Goal: Task Accomplishment & Management: Complete application form

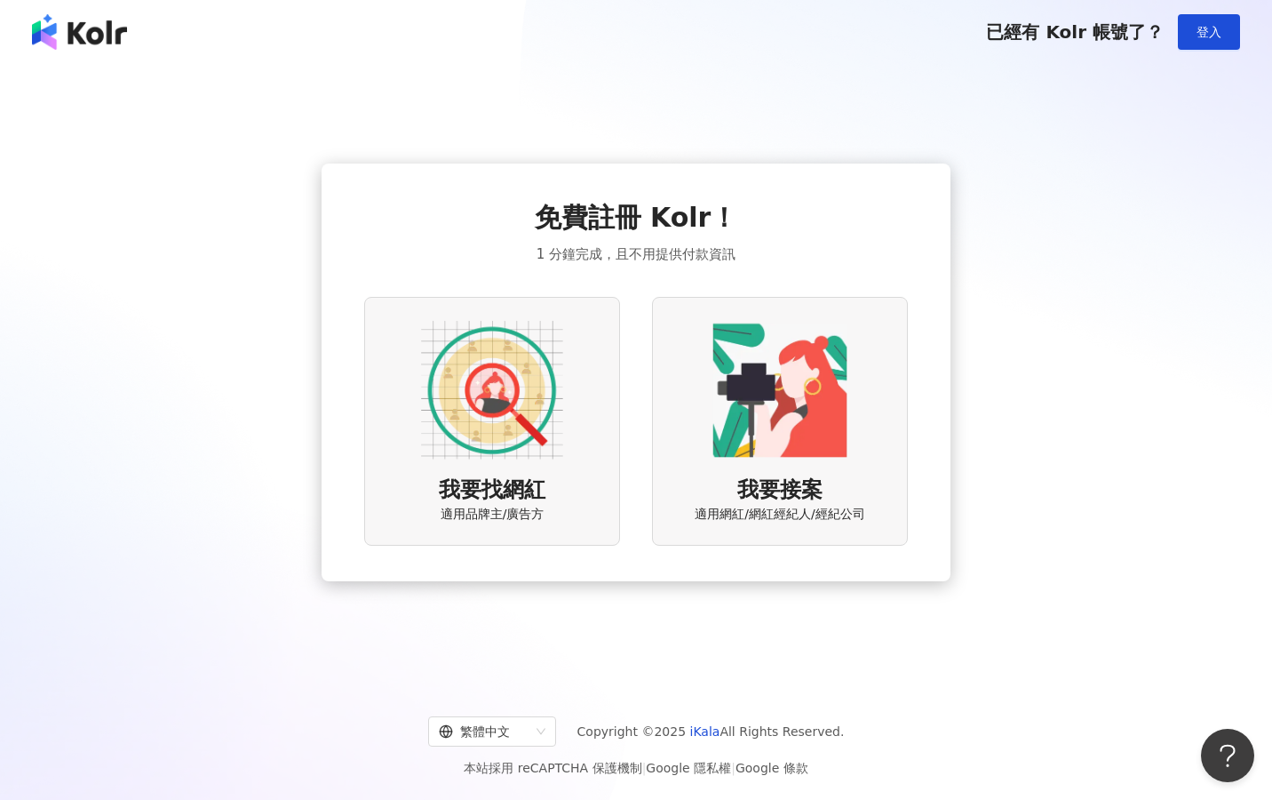
click at [460, 413] on img at bounding box center [492, 390] width 142 height 142
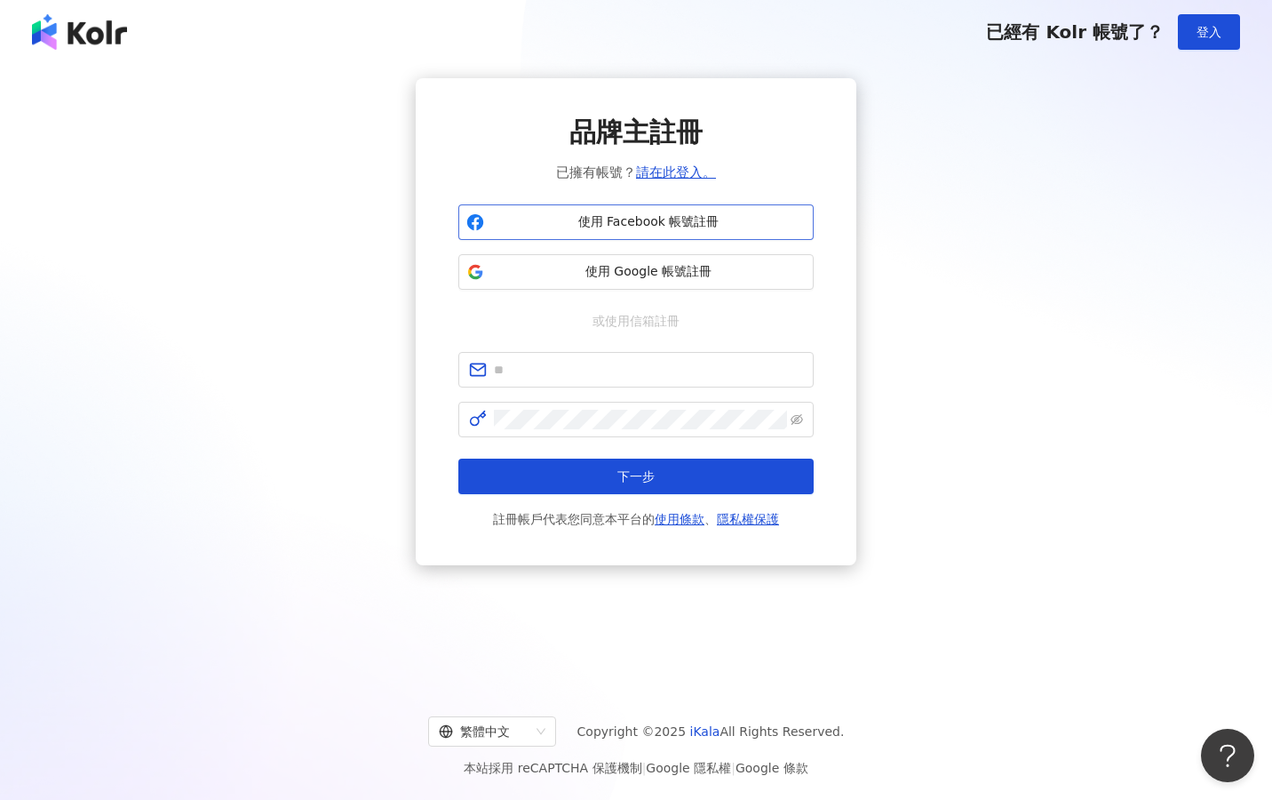
click at [665, 212] on button "使用 Facebook 帳號註冊" at bounding box center [635, 222] width 355 height 36
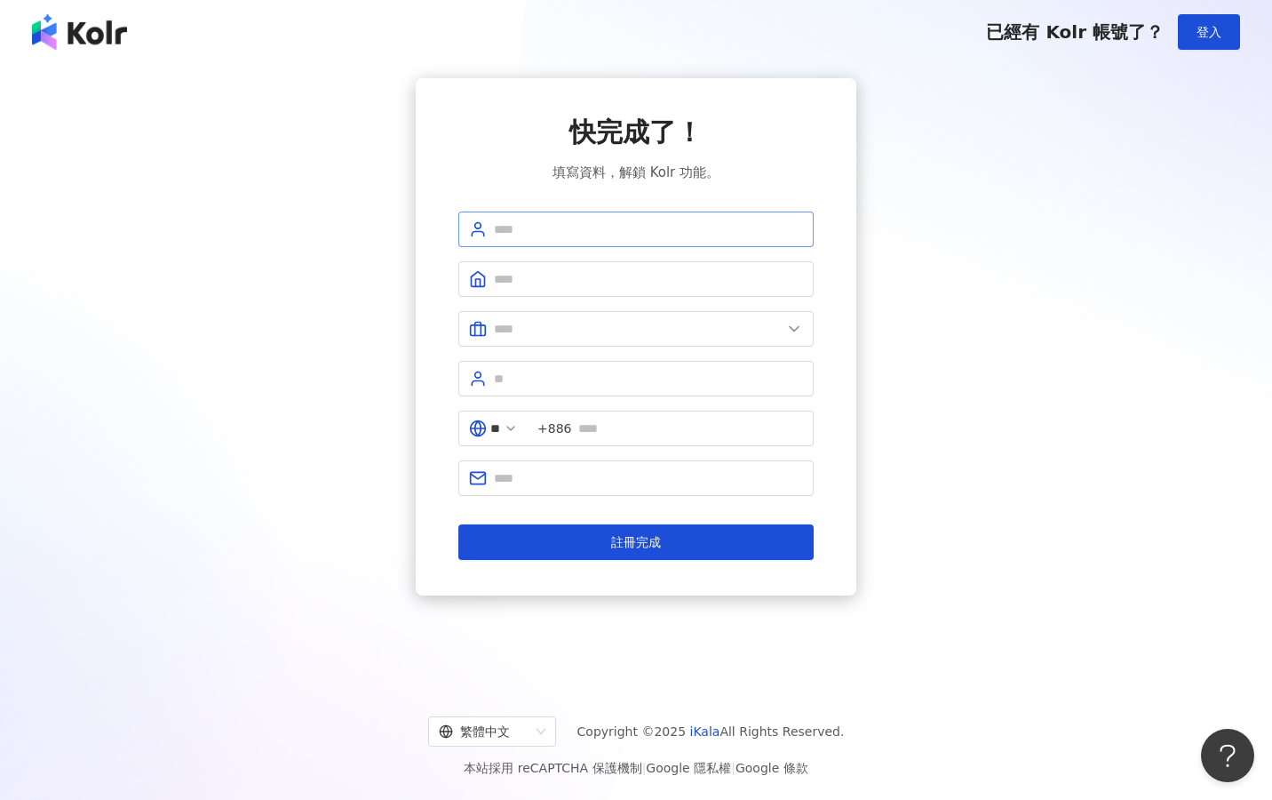
click at [588, 215] on span at bounding box center [635, 229] width 355 height 36
type input "***"
click at [602, 328] on input "text" at bounding box center [638, 329] width 288 height 20
type input "*"
click at [701, 366] on span at bounding box center [635, 379] width 355 height 36
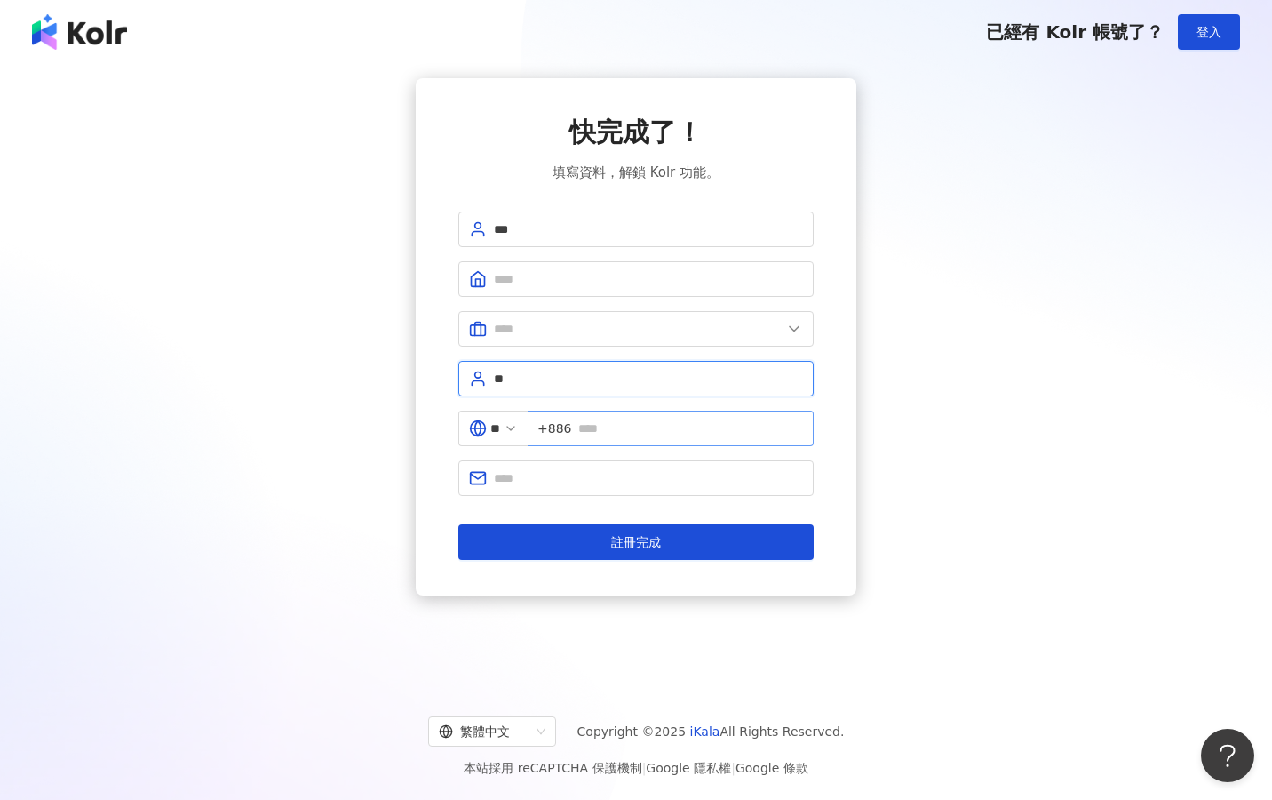
type input "**"
click at [708, 437] on input "text" at bounding box center [690, 428] width 225 height 20
type input "**********"
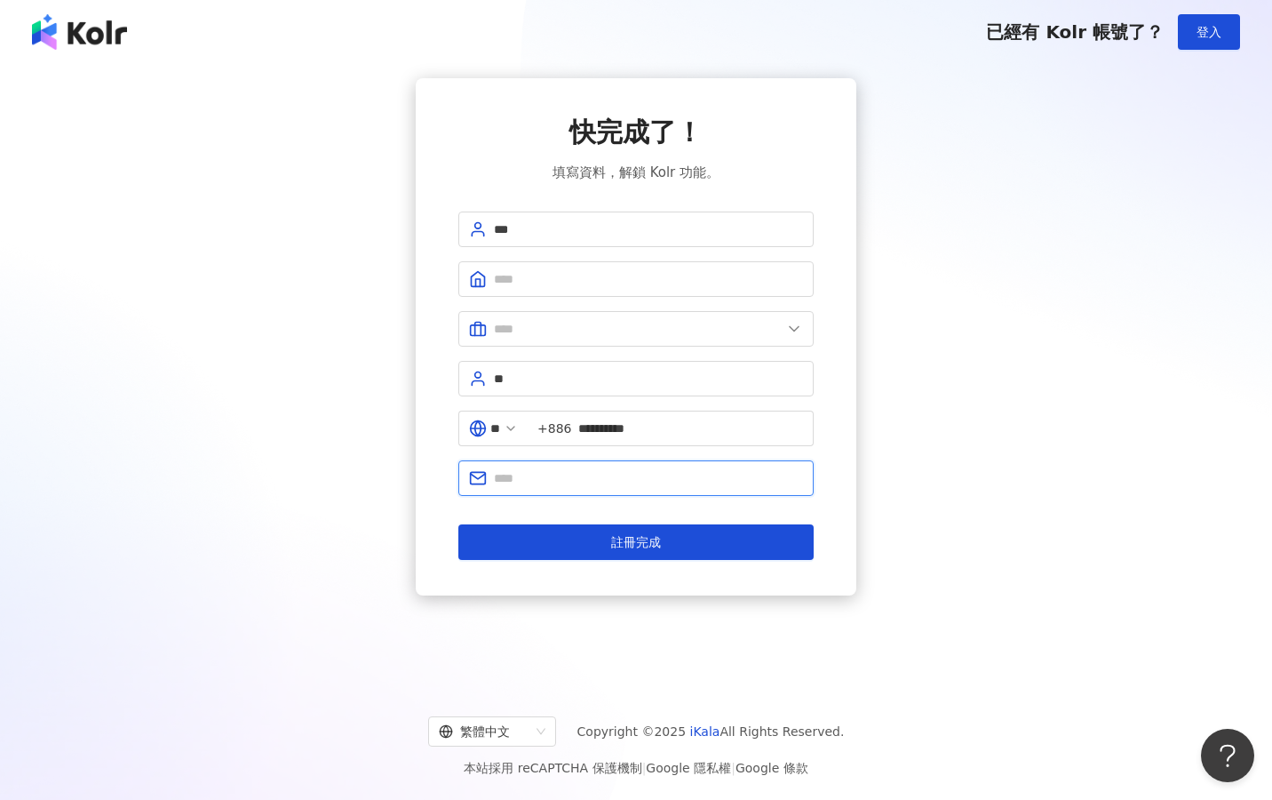
click at [647, 467] on span at bounding box center [635, 478] width 355 height 36
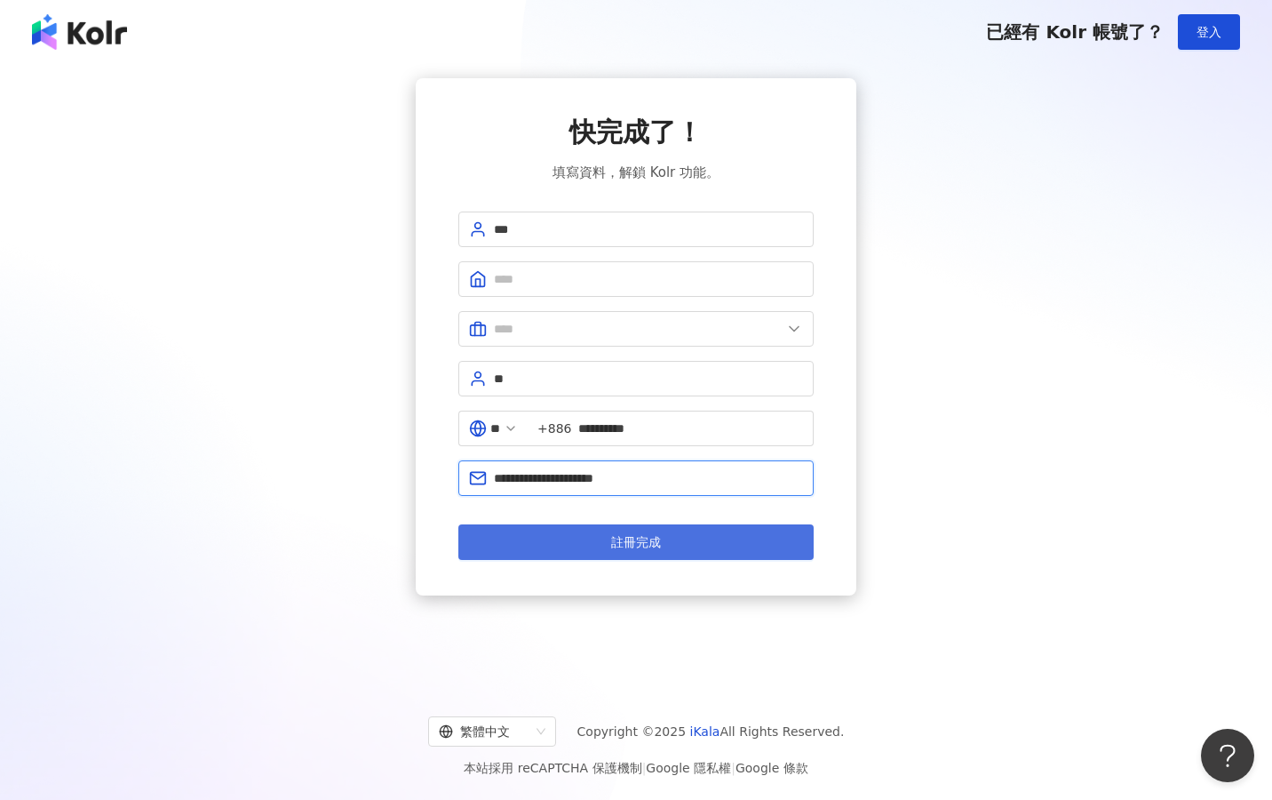
type input "**********"
click at [664, 545] on button "註冊完成" at bounding box center [635, 542] width 355 height 36
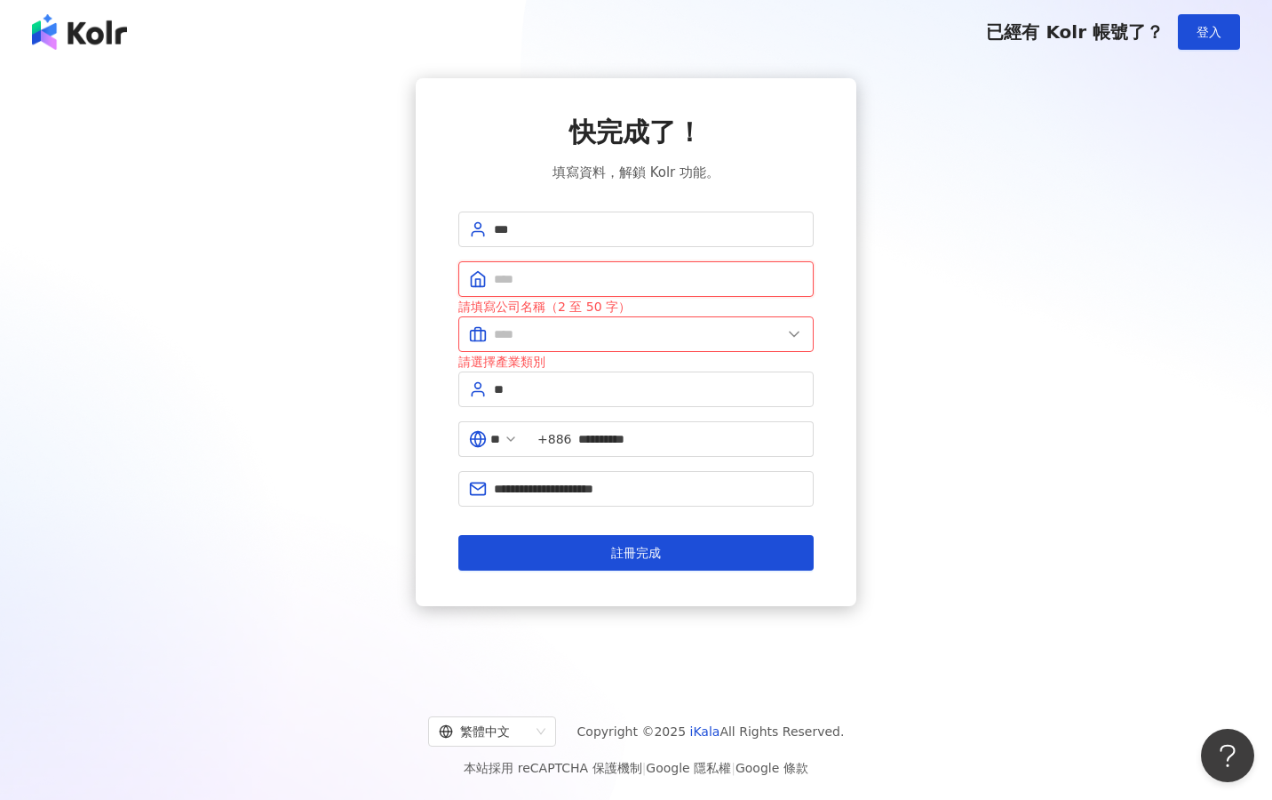
click at [623, 280] on input "text" at bounding box center [648, 279] width 309 height 20
type input "*"
type input "****"
click at [612, 321] on span at bounding box center [635, 334] width 355 height 36
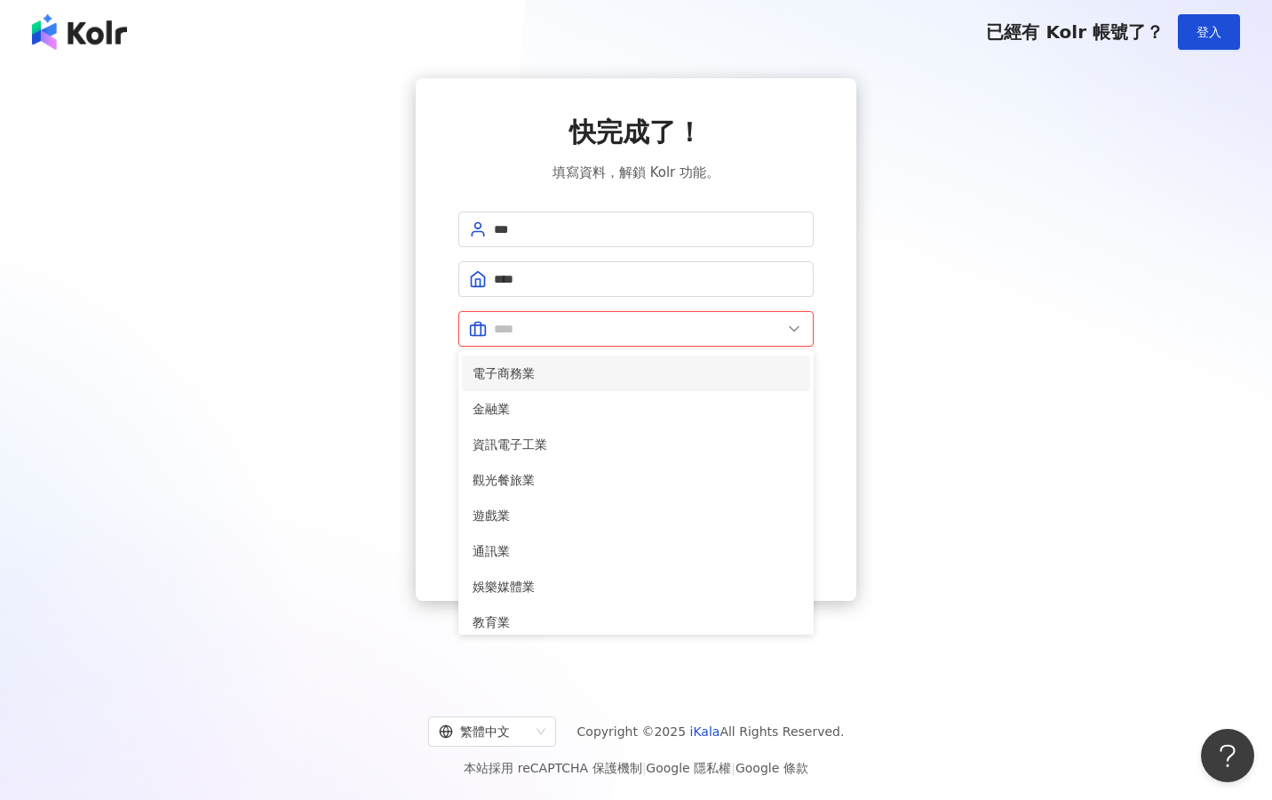
scroll to position [362, 0]
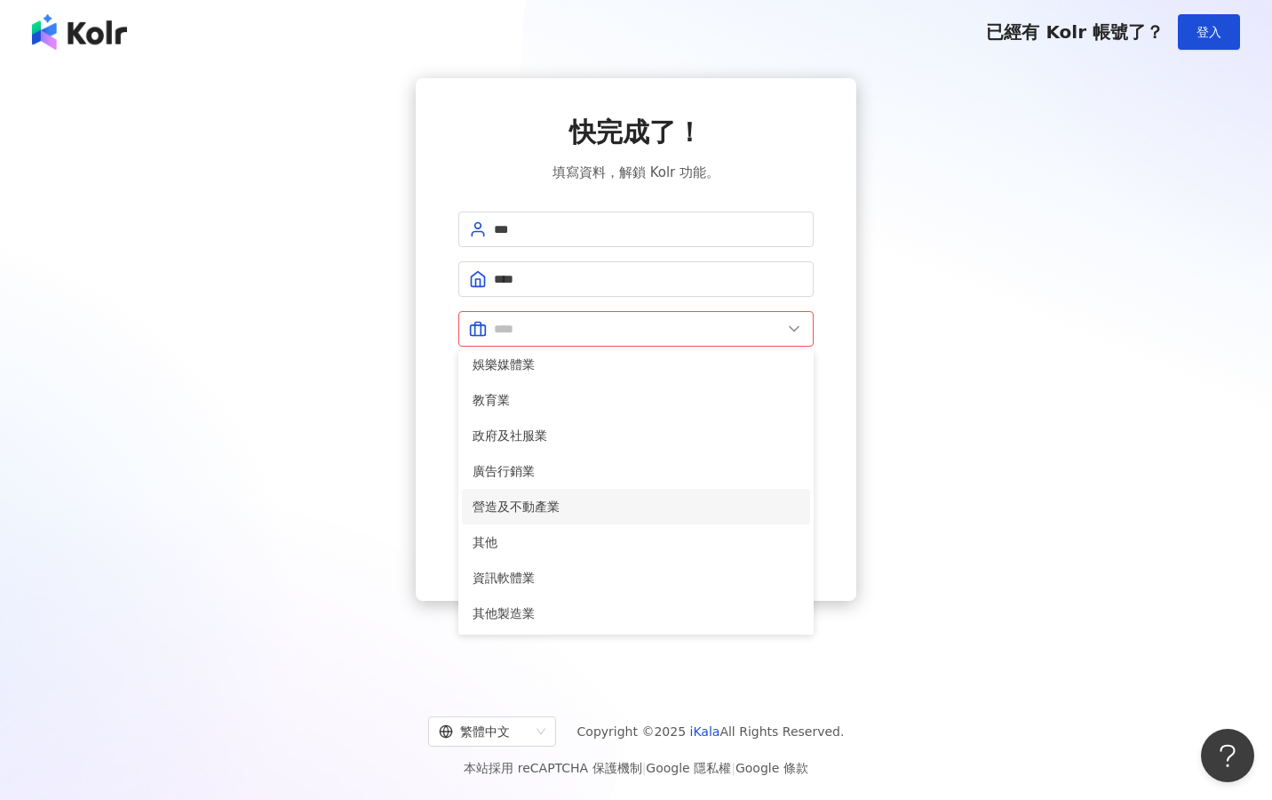
click at [537, 516] on li "營造及不動產業" at bounding box center [636, 507] width 348 height 36
type input "*******"
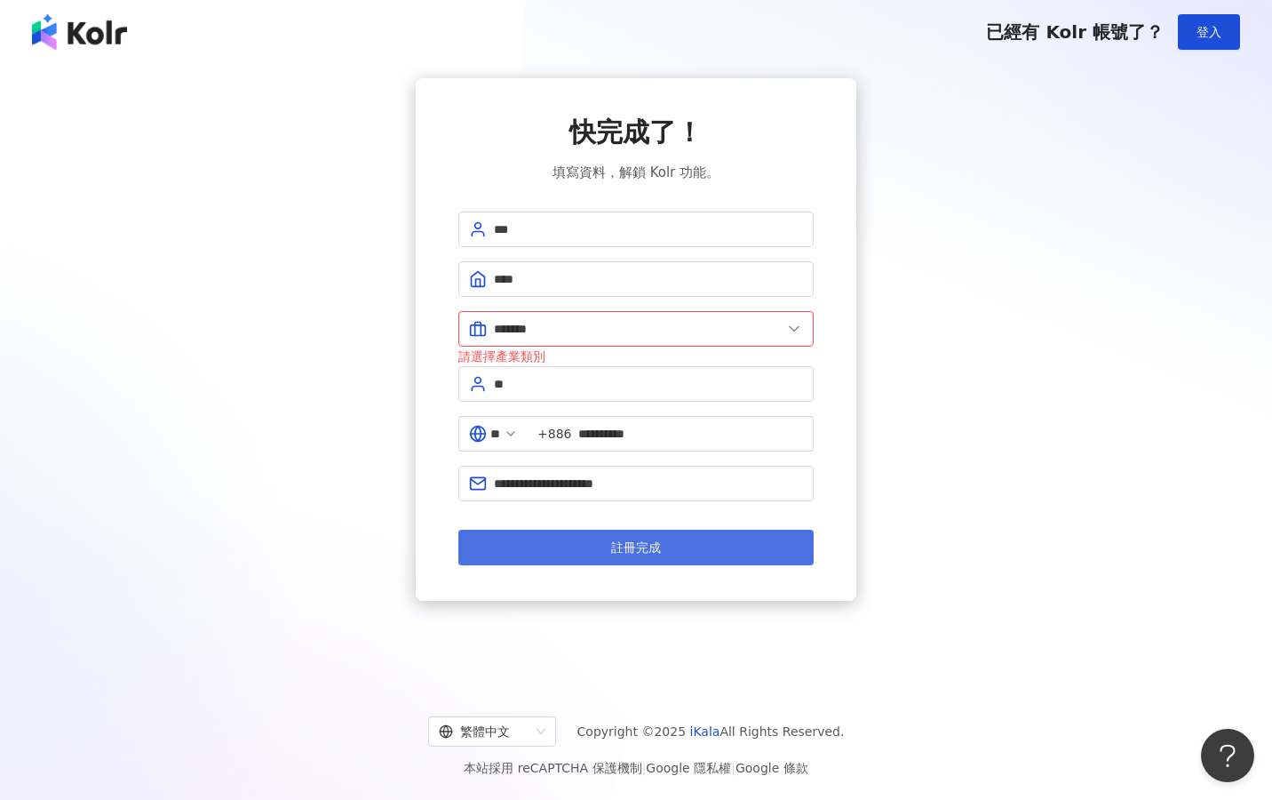
click at [553, 545] on button "註冊完成" at bounding box center [635, 547] width 355 height 36
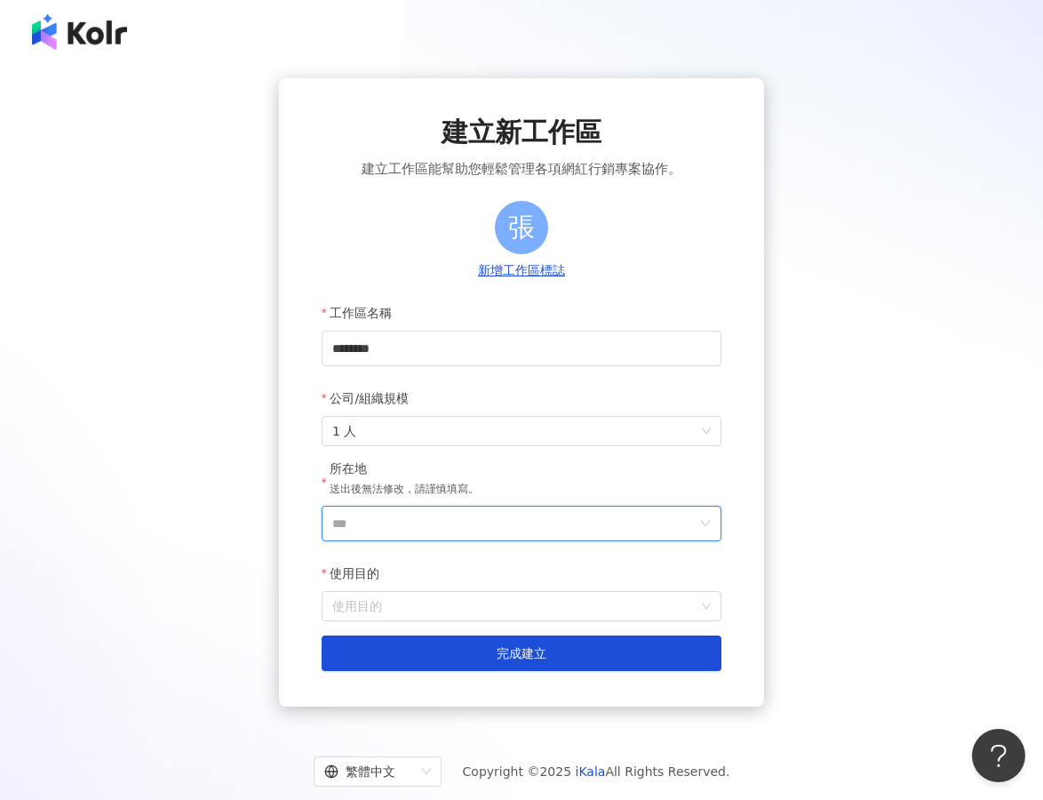
click at [418, 529] on input "***" at bounding box center [514, 523] width 364 height 34
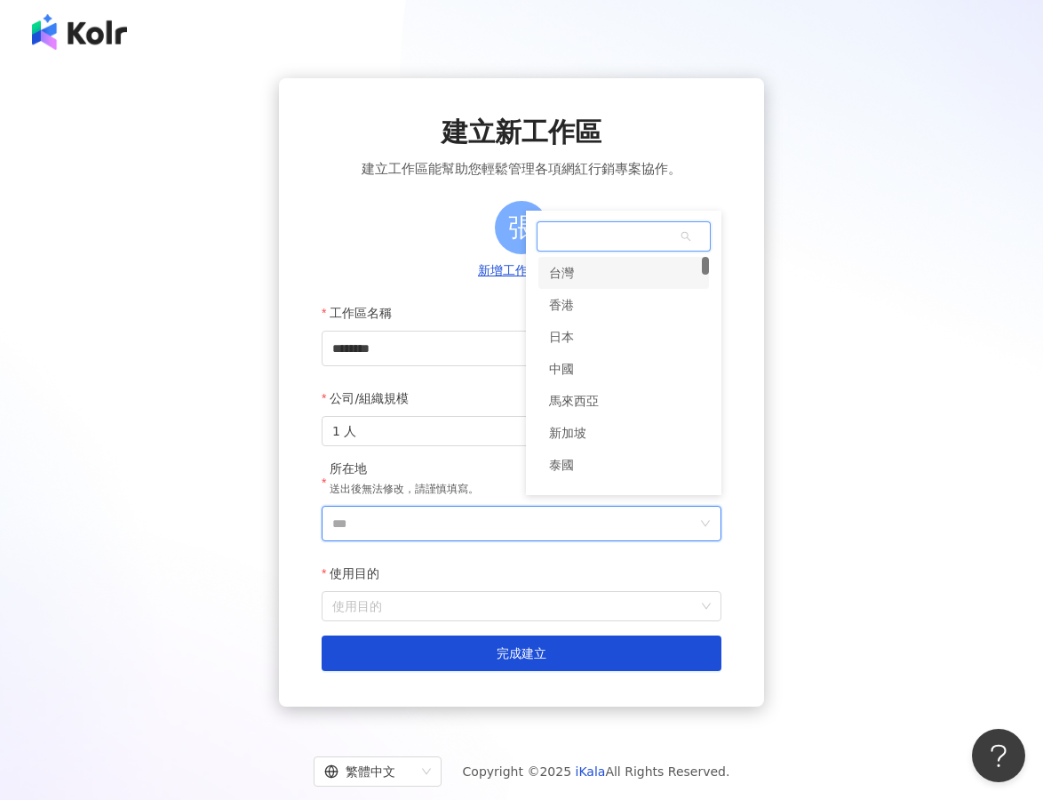
click at [585, 284] on div "台灣" at bounding box center [623, 273] width 171 height 32
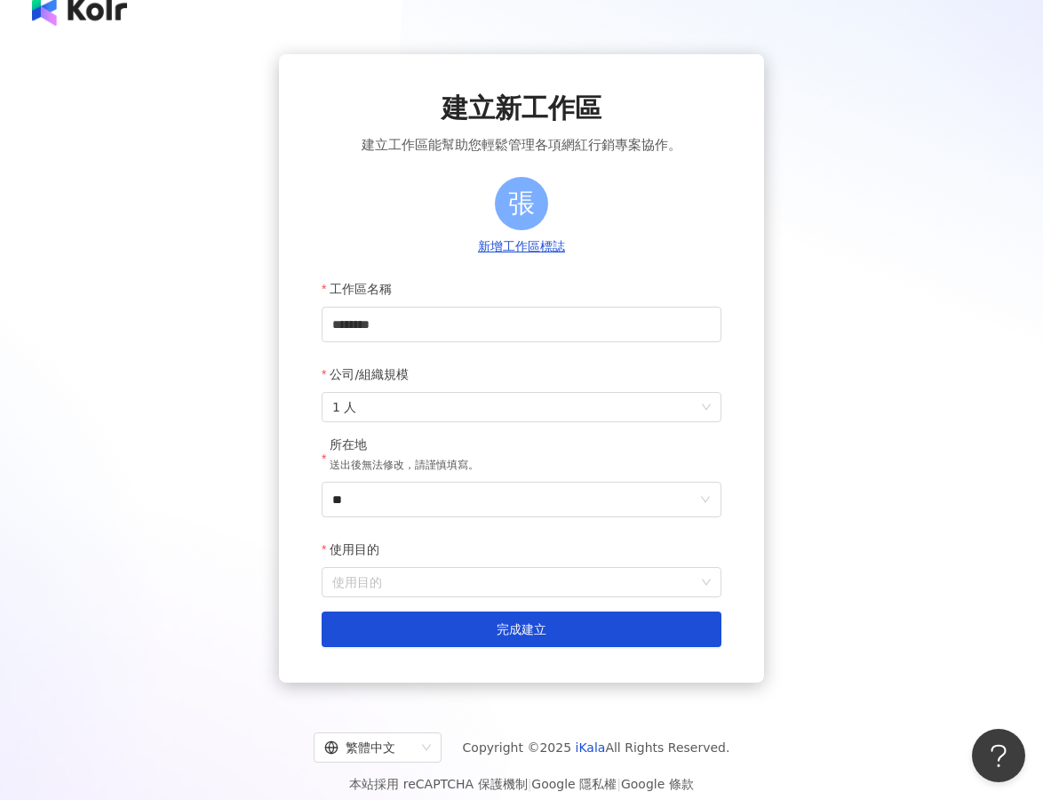
scroll to position [82, 0]
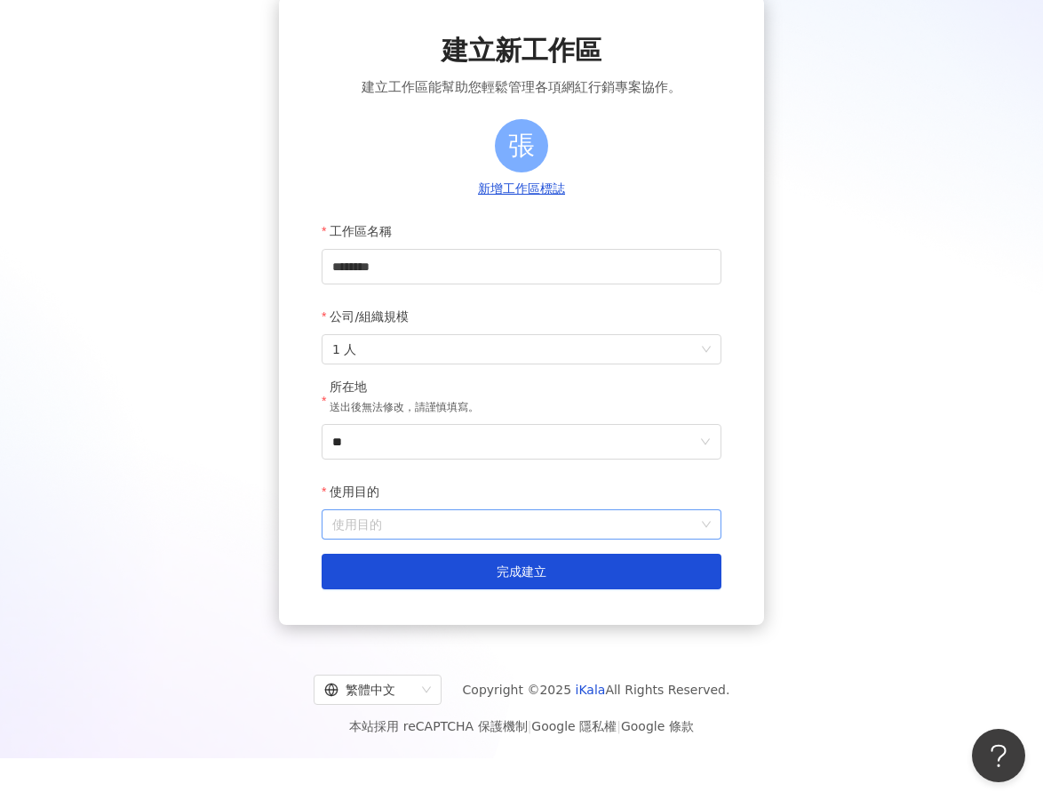
click at [500, 520] on input "使用目的" at bounding box center [521, 524] width 378 height 28
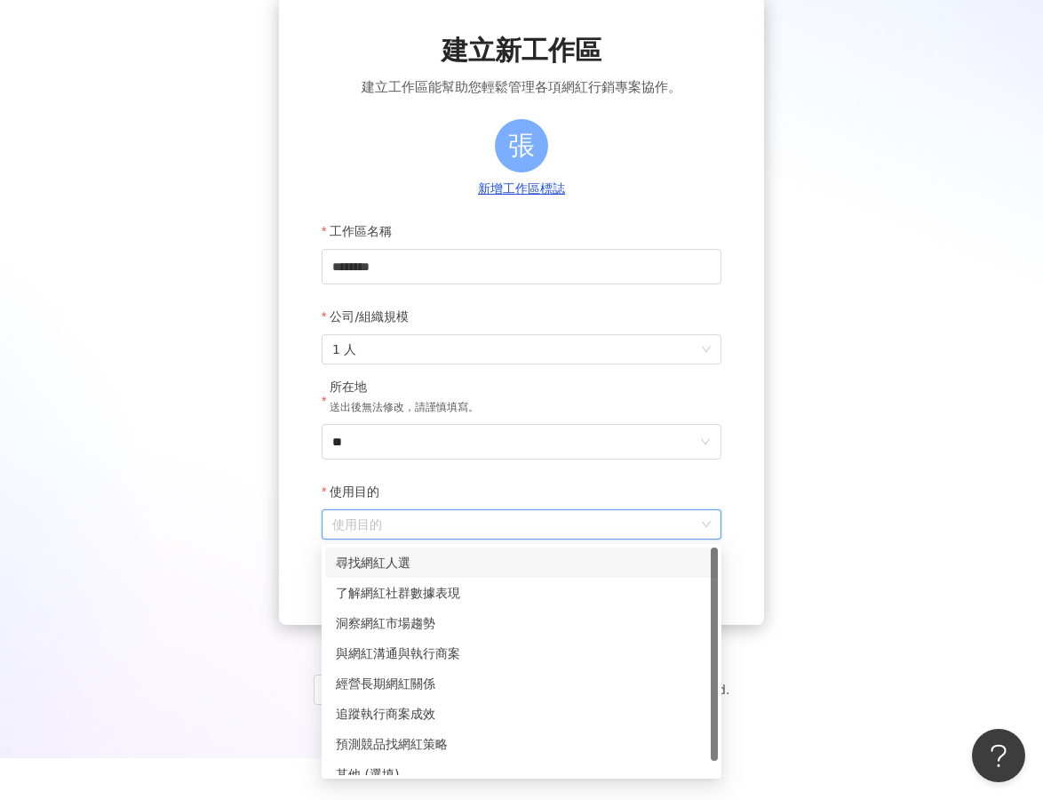
click at [492, 566] on div "尋找網紅人選" at bounding box center [521, 563] width 371 height 20
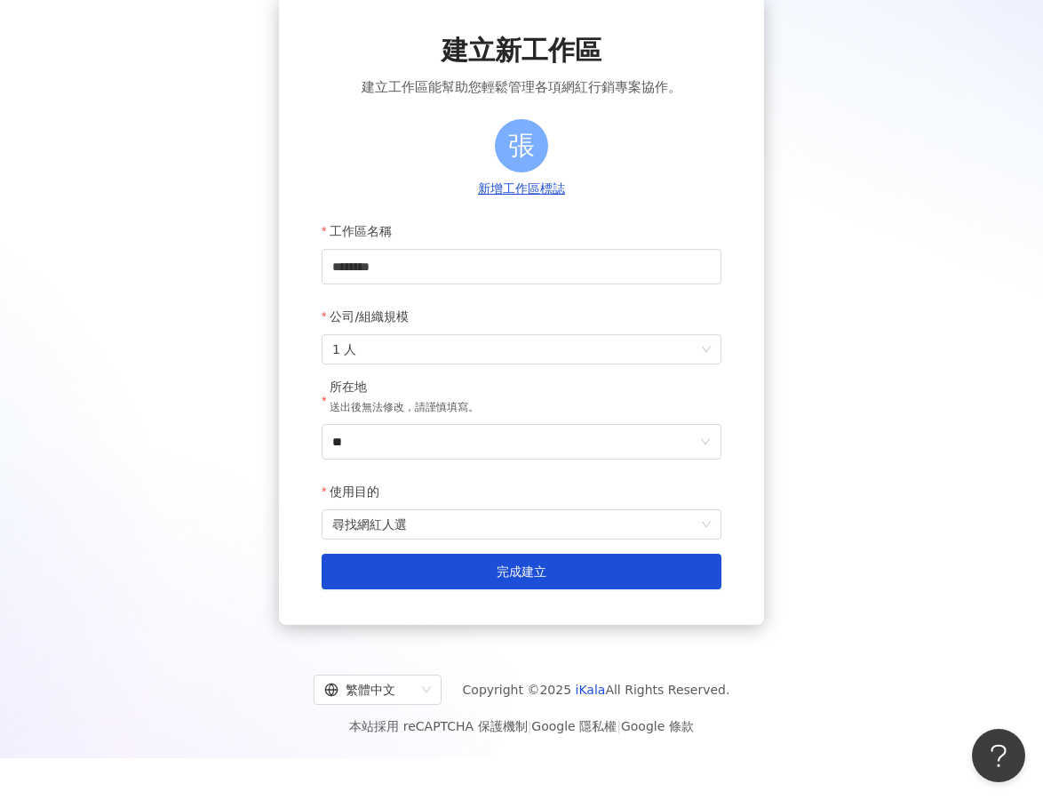
click at [492, 566] on button "完成建立" at bounding box center [522, 571] width 400 height 36
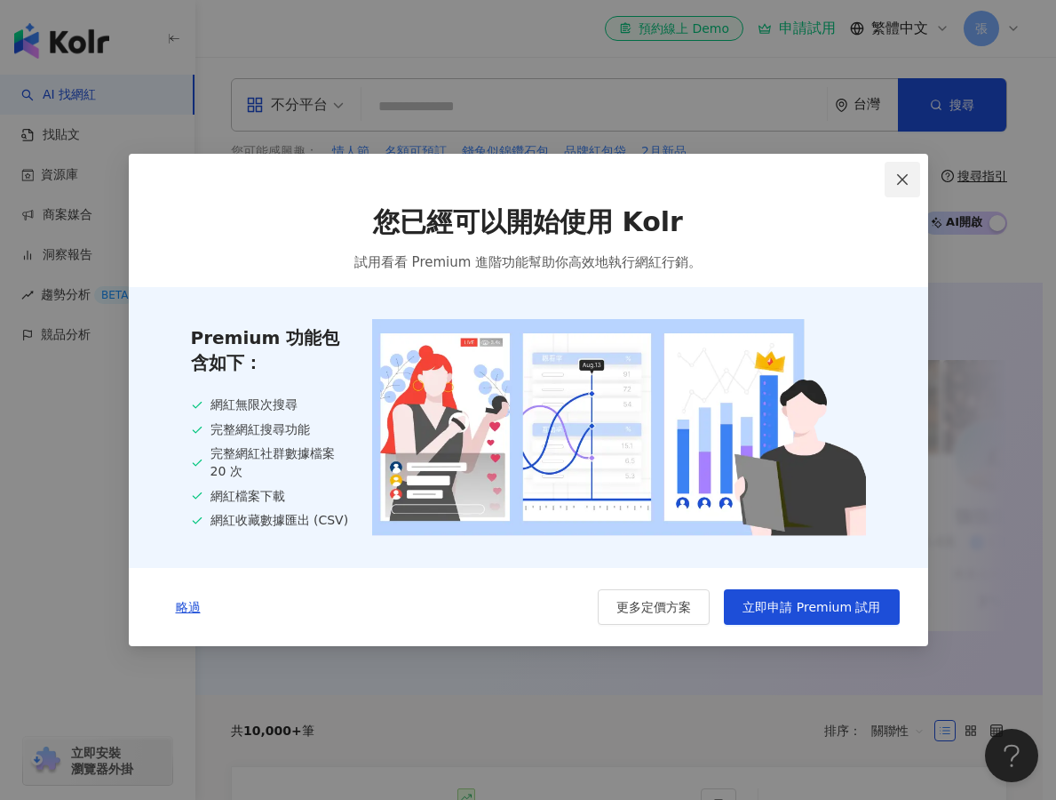
click at [905, 172] on icon "close" at bounding box center [902, 179] width 14 height 14
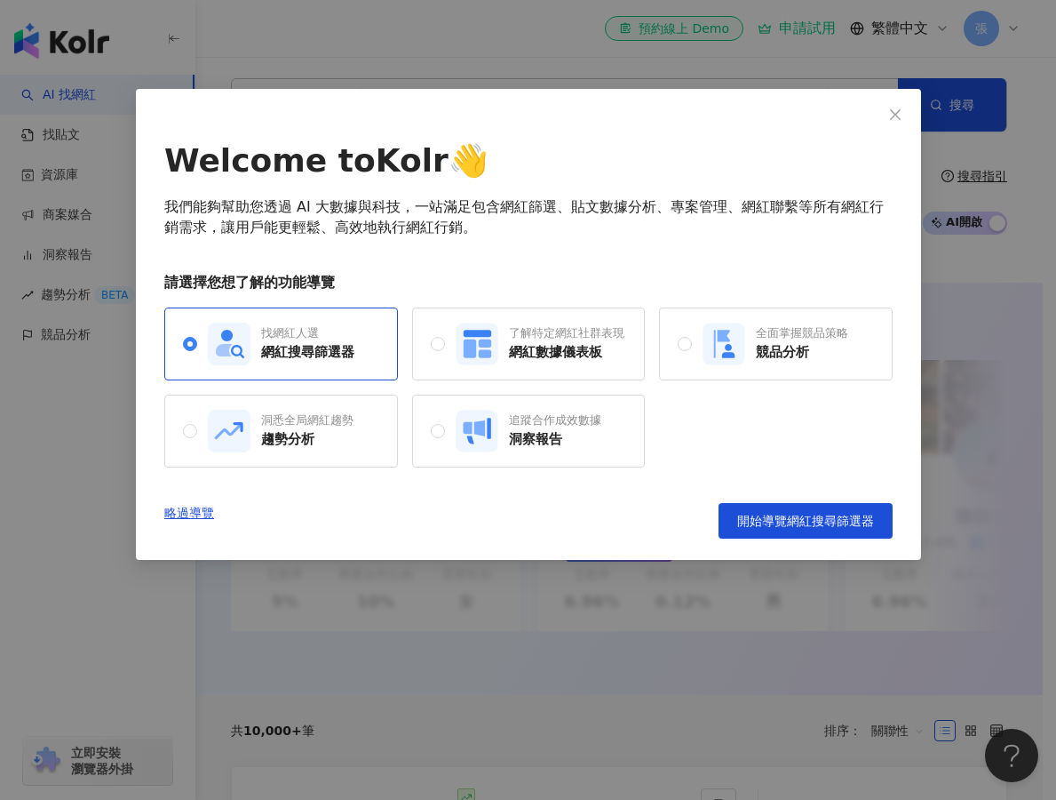
click at [649, 103] on div "Welcome to Kolr 👋 我們能夠幫助您透過 AI 大數據與科技，一站滿足包含網紅篩選、貼文數據分析、專案管理、網紅聯繫等所有網紅行銷需求，讓用戶能…" at bounding box center [528, 324] width 785 height 471
click at [899, 107] on icon "close" at bounding box center [895, 114] width 14 height 14
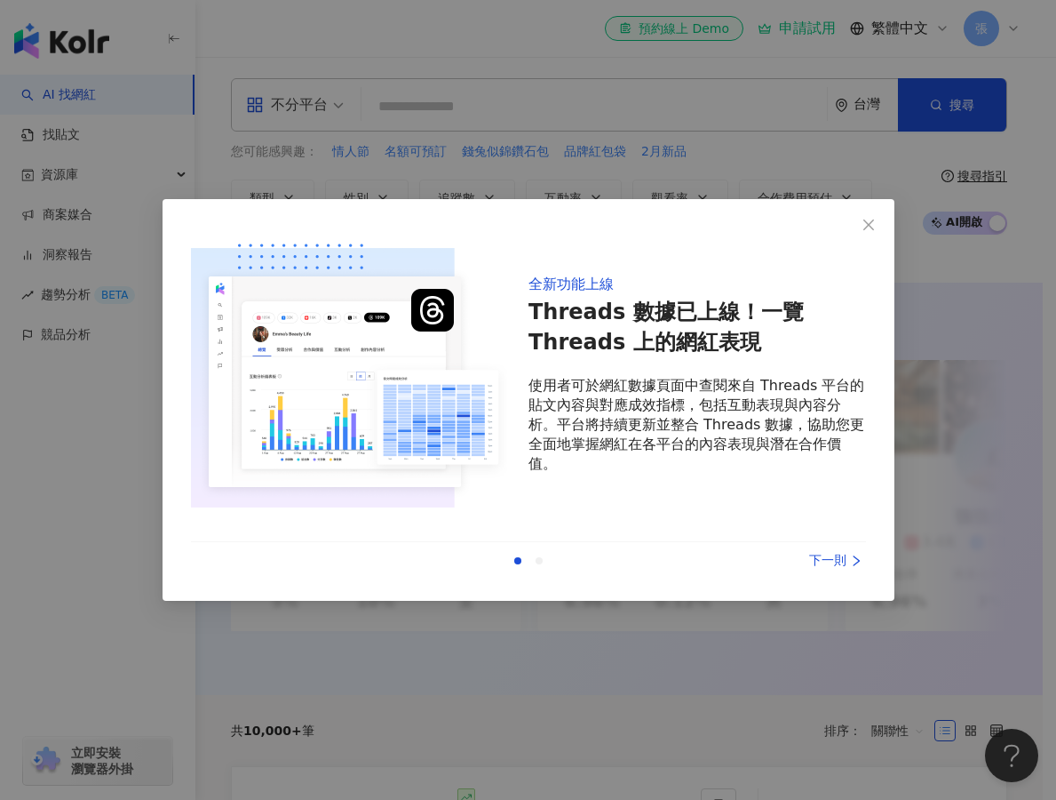
click at [537, 109] on div "全新功能上線 Threads 數據已上線！一覽 Threads 上的網紅表現 使用者可於網紅數據頁面中查閱來自 Threads 平台的貼文內容與對應成效指標，…" at bounding box center [528, 400] width 1056 height 800
click at [873, 219] on icon "close" at bounding box center [869, 224] width 11 height 11
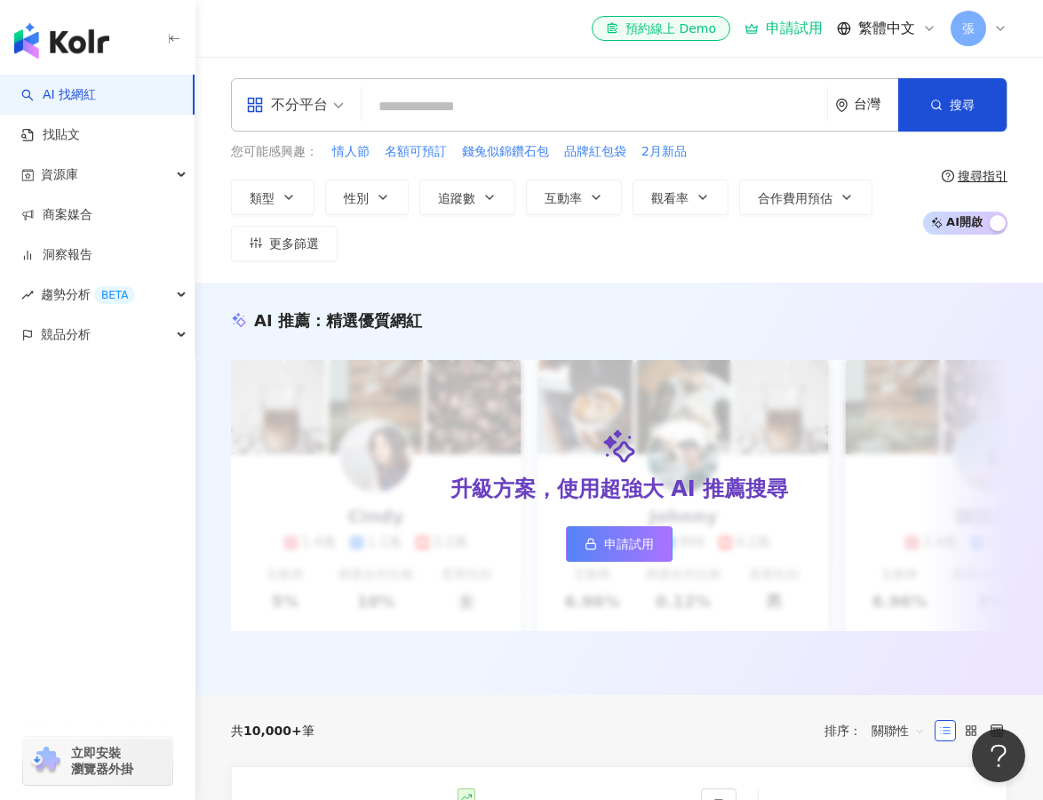
click at [632, 118] on input "search" at bounding box center [594, 107] width 451 height 34
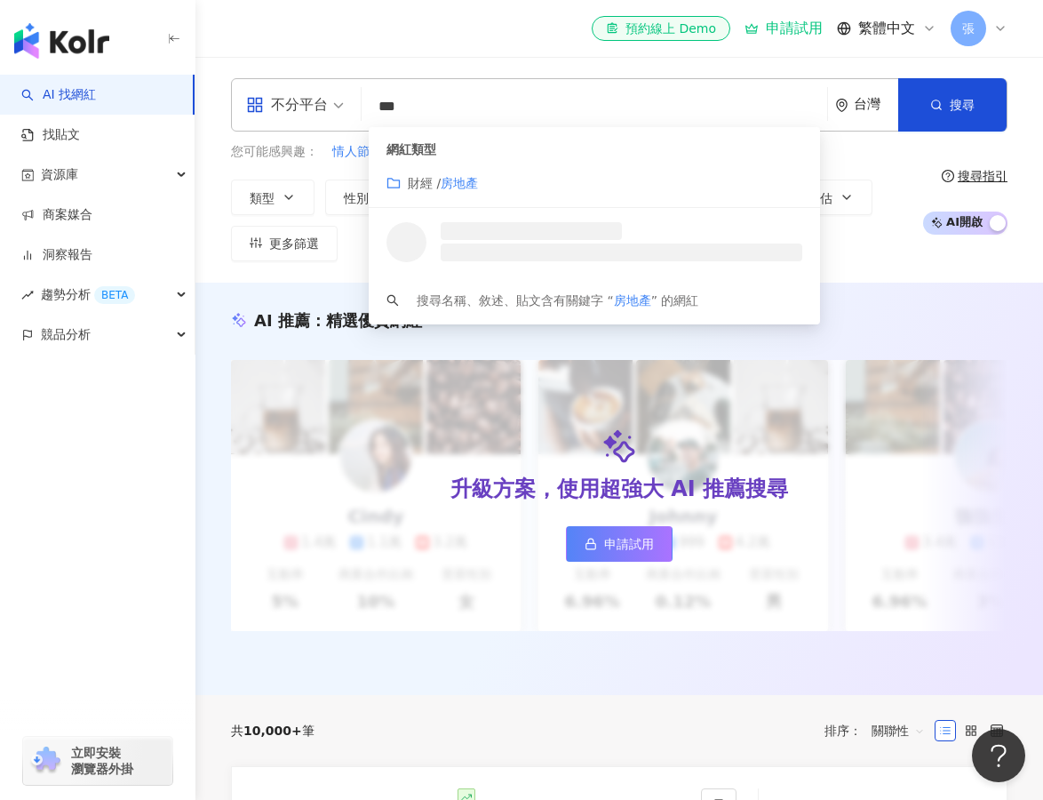
click at [470, 187] on mark "房地產" at bounding box center [459, 183] width 37 height 14
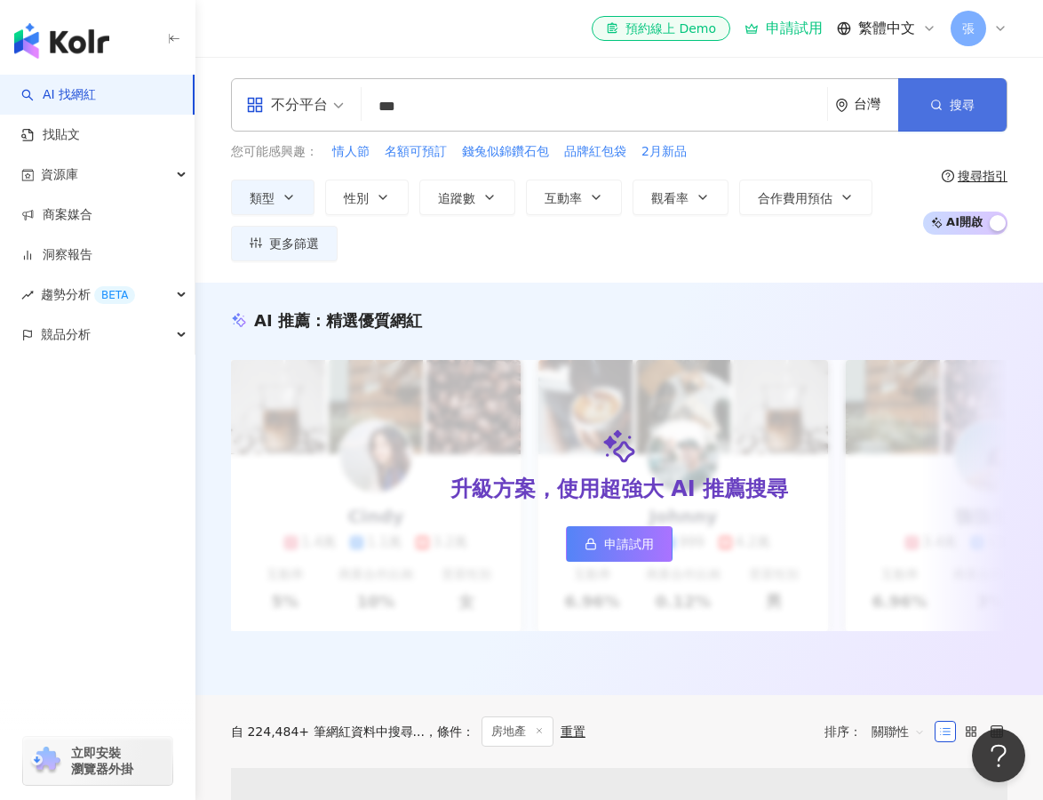
type input "***"
click at [951, 95] on button "搜尋" at bounding box center [952, 104] width 108 height 53
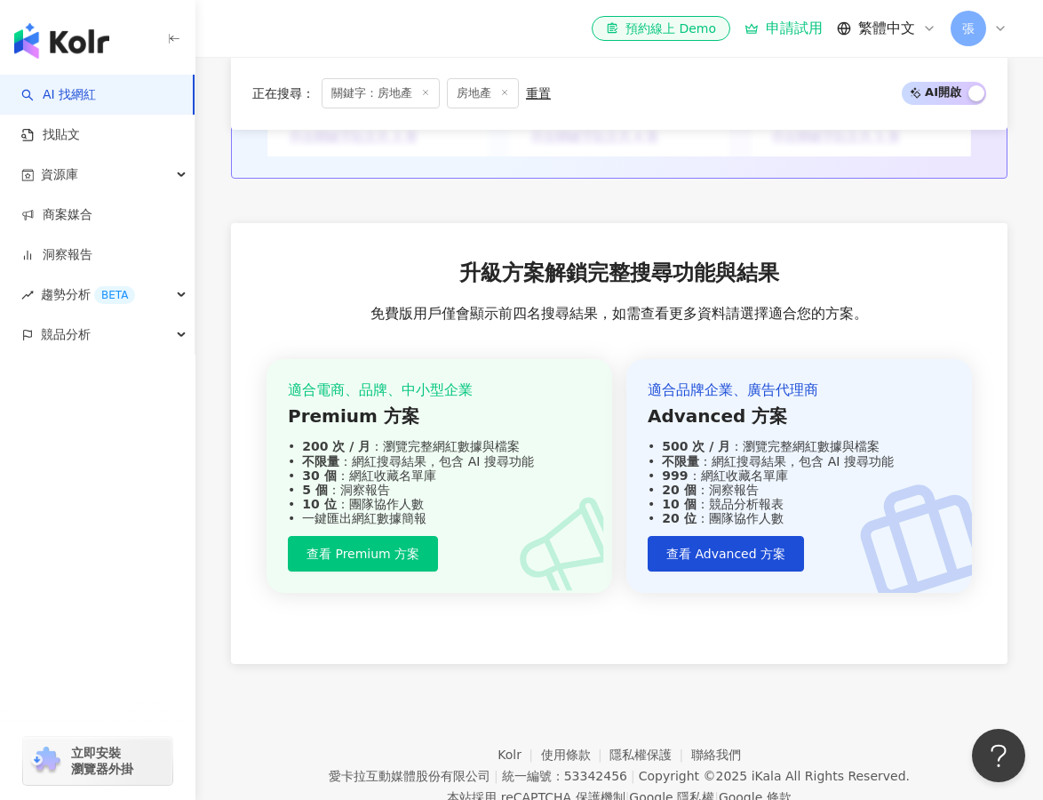
scroll to position [1986, 0]
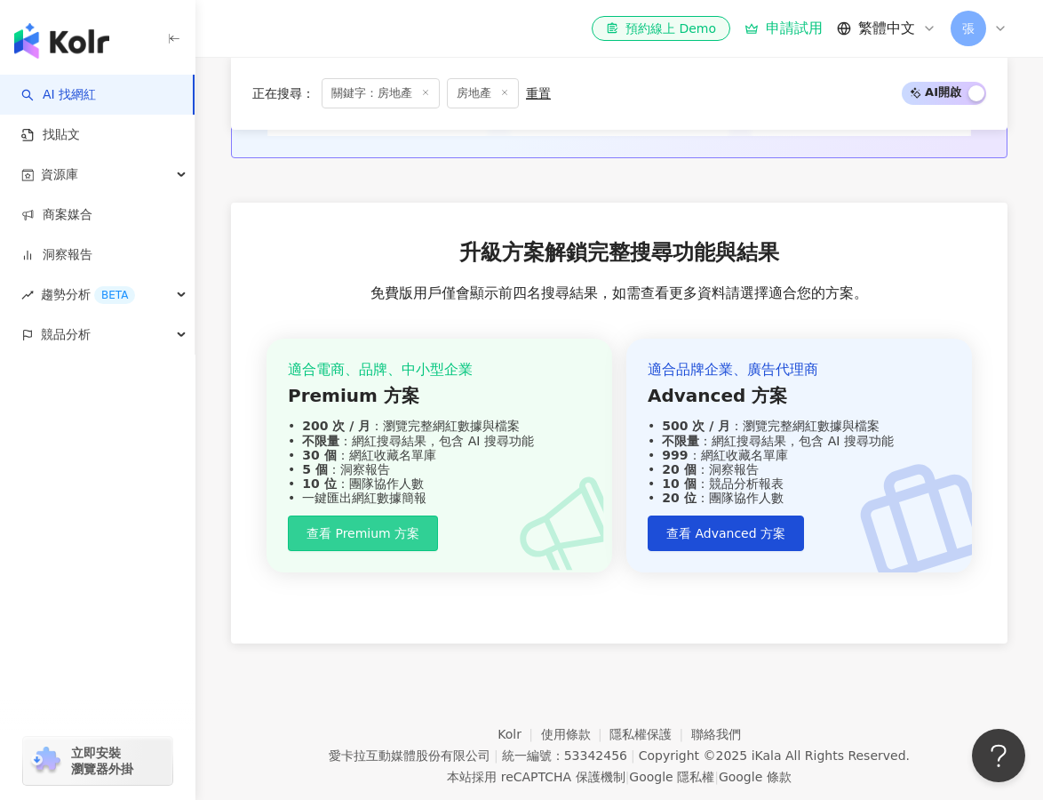
click at [391, 540] on span "查看 Premium 方案" at bounding box center [362, 533] width 113 height 14
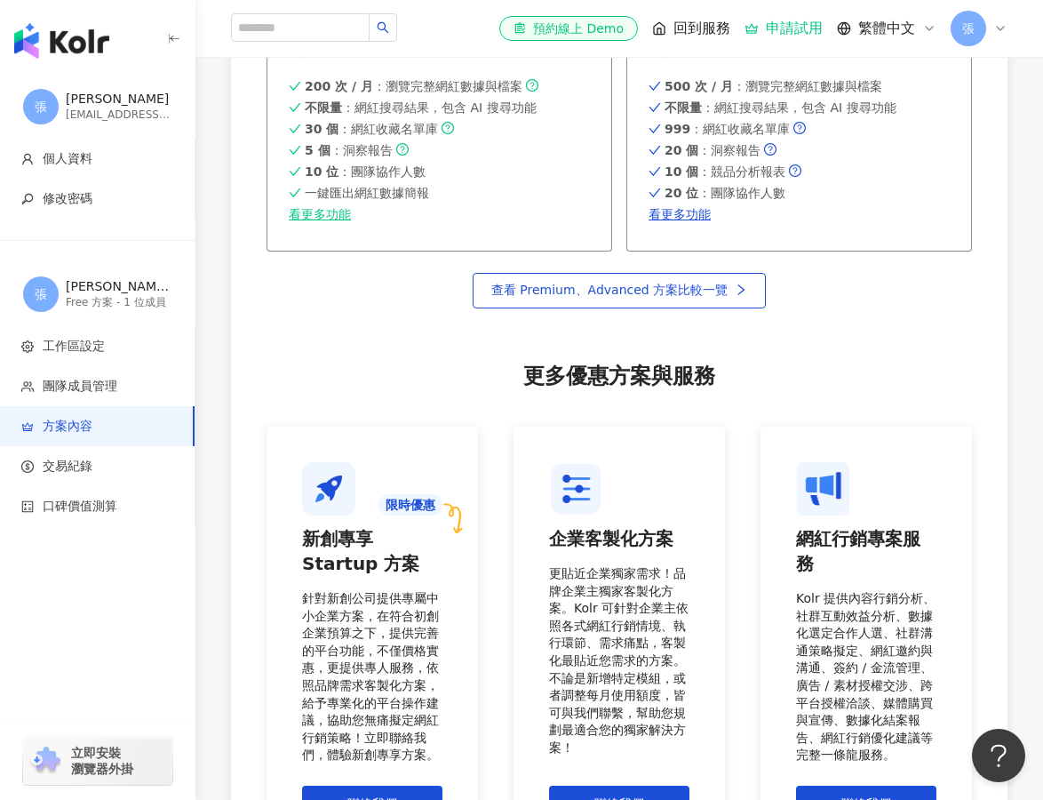
scroll to position [1492, 0]
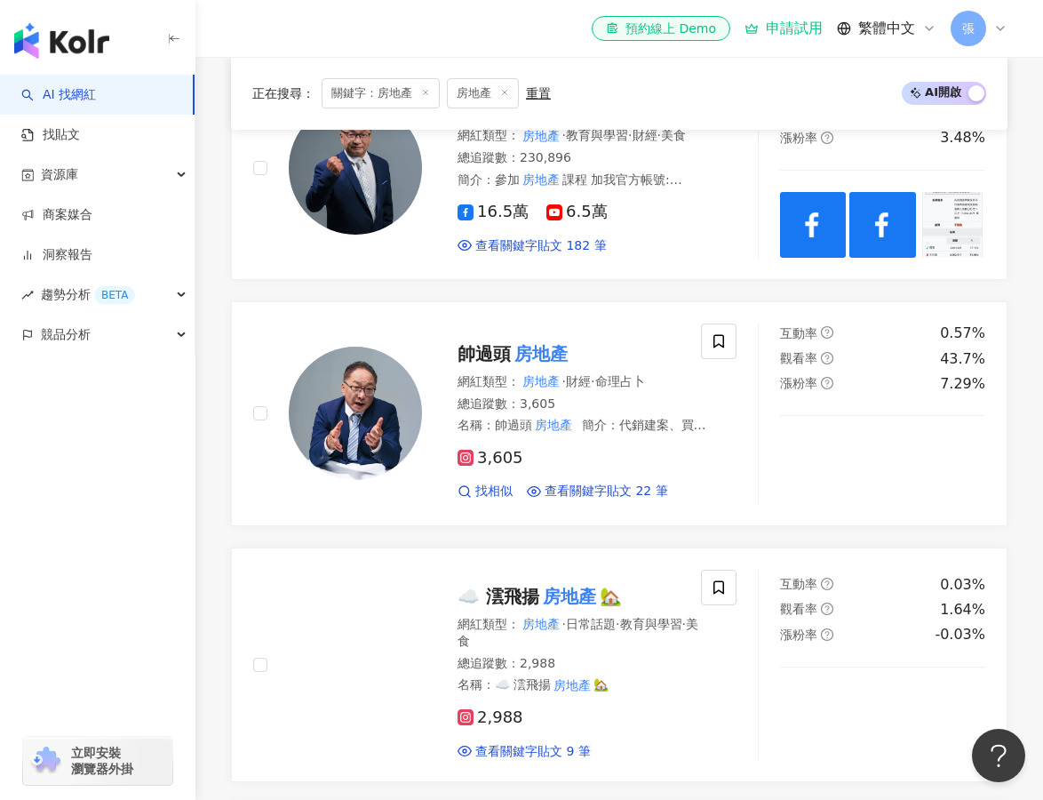
scroll to position [1212, 0]
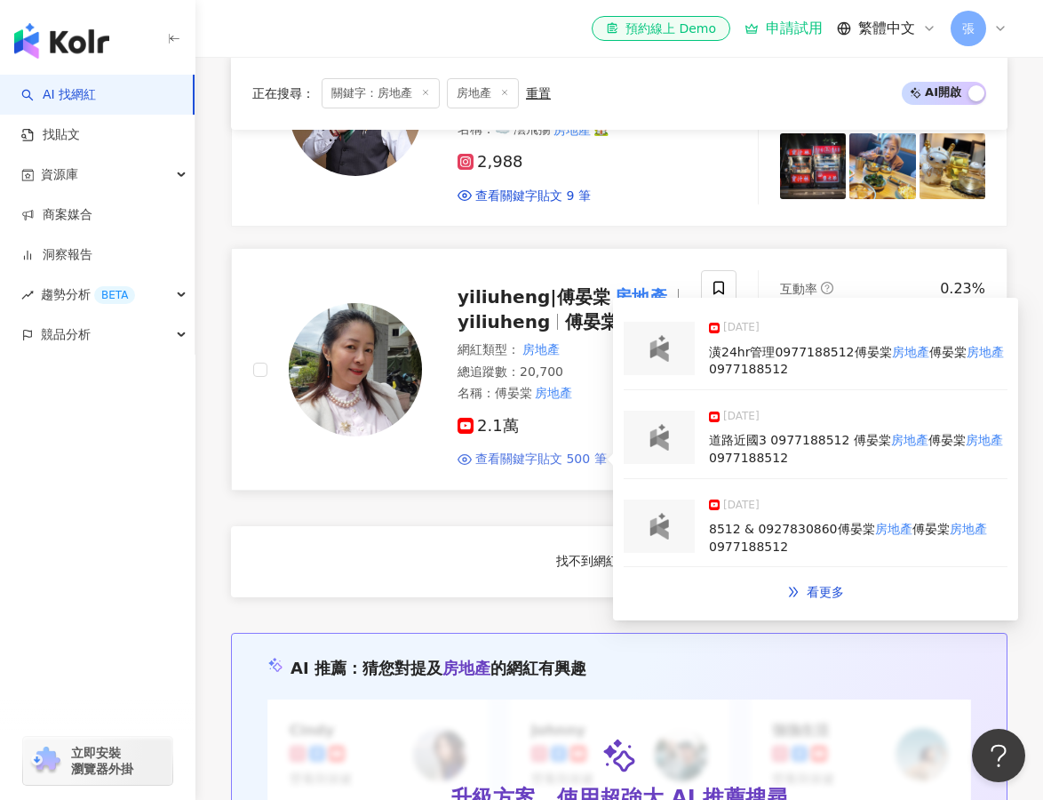
click at [591, 468] on span "查看關鍵字貼文 500 筆" at bounding box center [540, 459] width 131 height 18
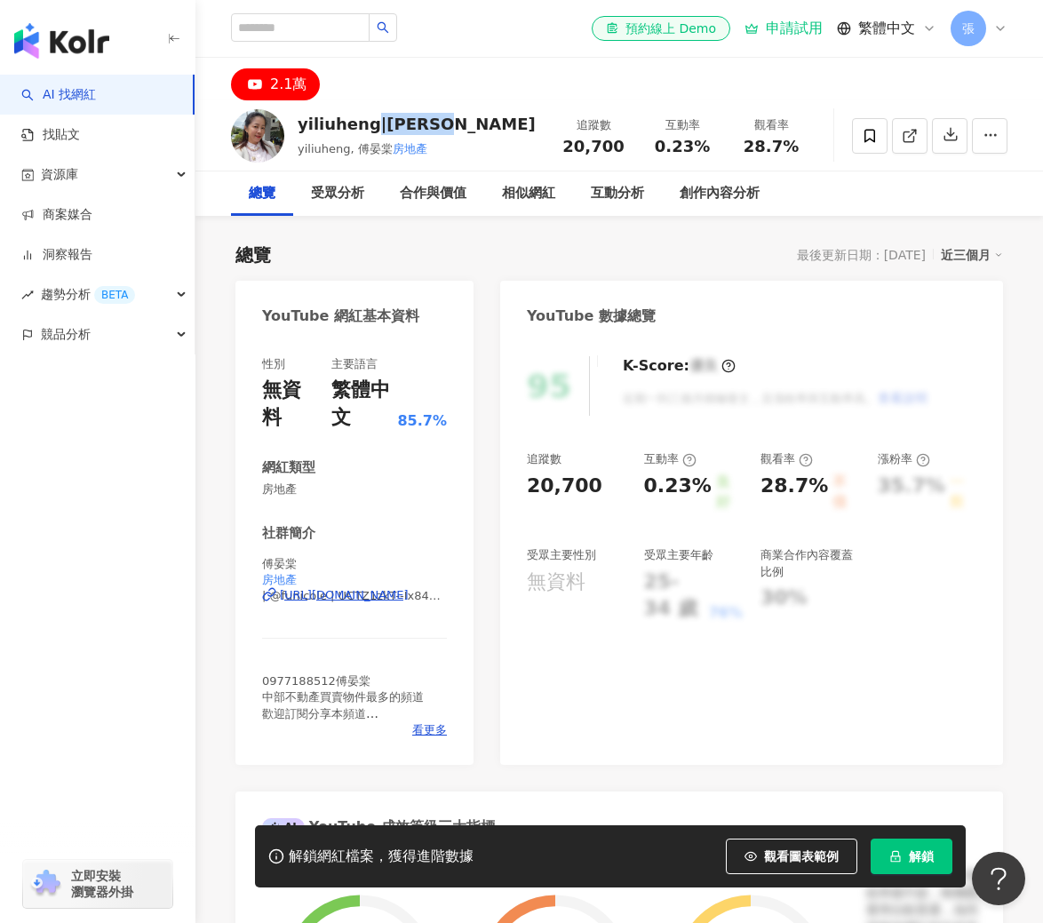
drag, startPoint x: 468, startPoint y: 124, endPoint x: 371, endPoint y: 127, distance: 96.9
click at [371, 127] on div "yiliuheng|[PERSON_NAME]" at bounding box center [417, 124] width 238 height 22
click at [821, 22] on div "申請試用" at bounding box center [783, 29] width 78 height 18
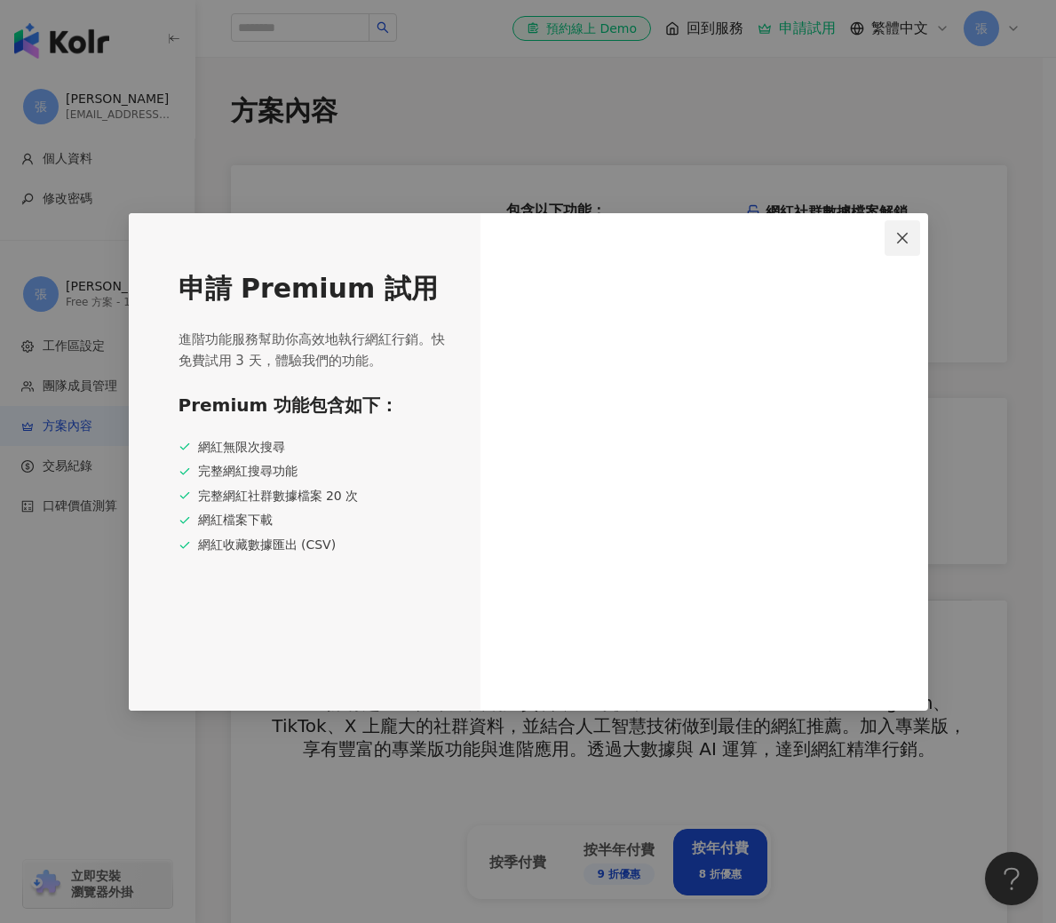
click at [898, 240] on icon "close" at bounding box center [902, 238] width 14 height 14
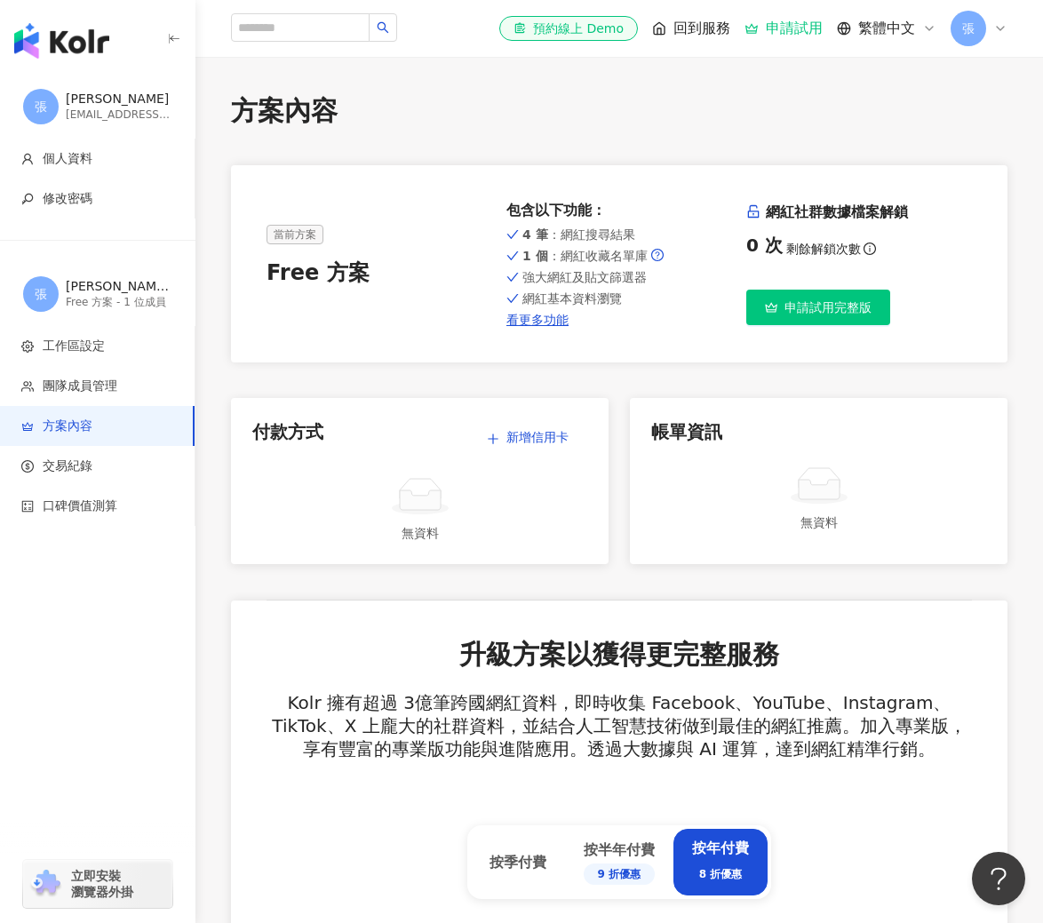
scroll to position [389, 0]
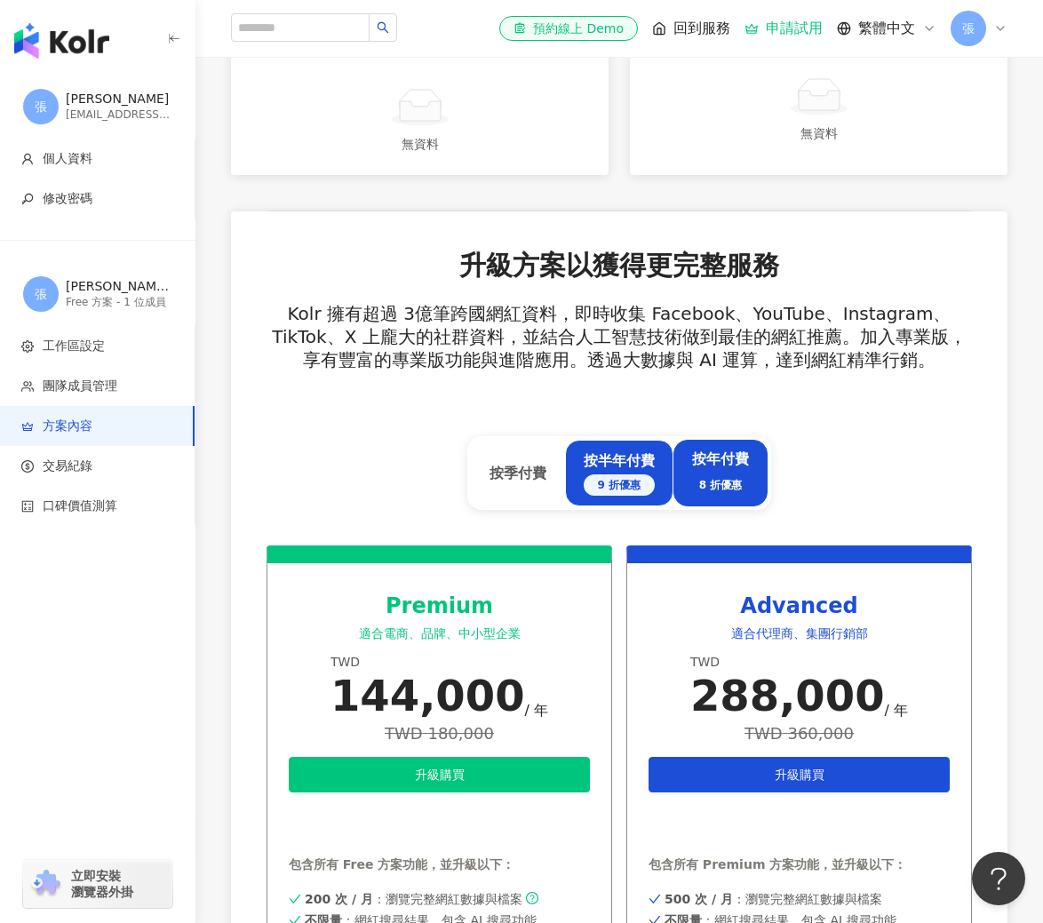
click at [643, 472] on div "按半年付費 9 折優惠" at bounding box center [619, 473] width 71 height 44
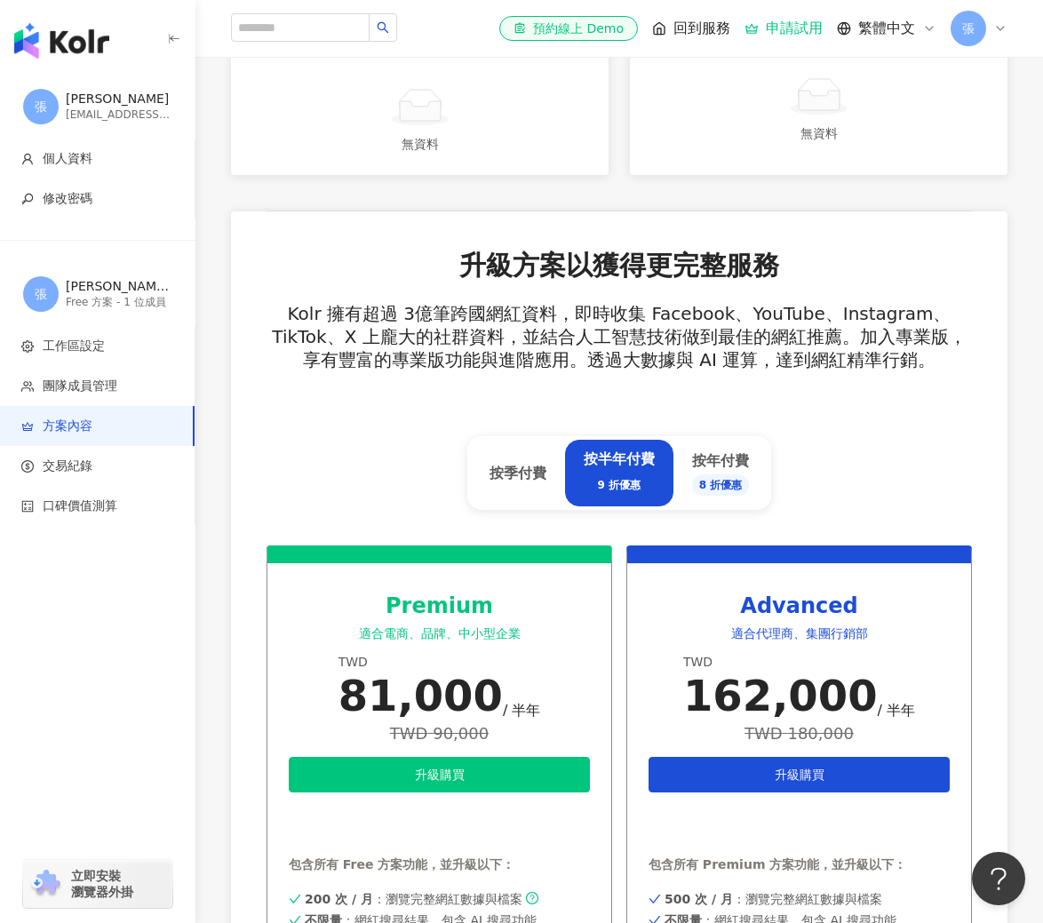
click at [572, 474] on div "按半年付費 9 折優惠" at bounding box center [619, 473] width 108 height 67
click at [548, 474] on div "按季付費" at bounding box center [518, 473] width 94 height 67
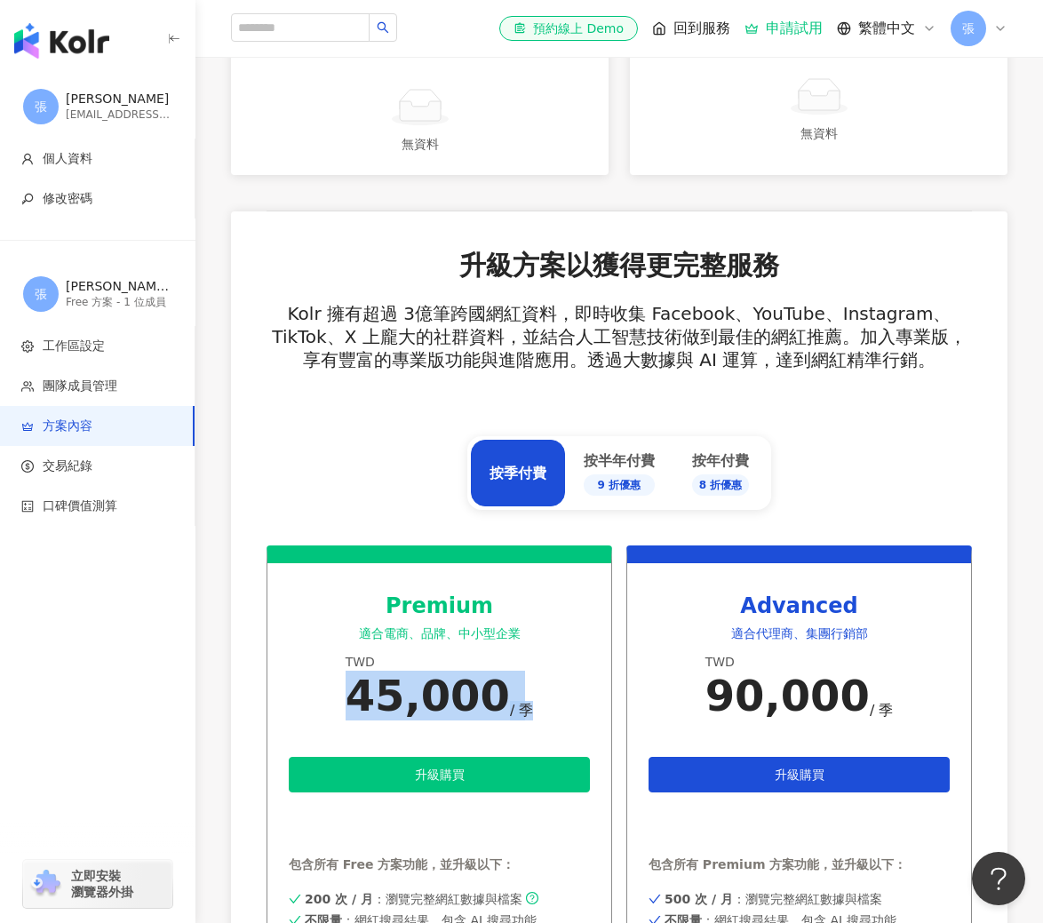
drag, startPoint x: 361, startPoint y: 699, endPoint x: 536, endPoint y: 701, distance: 175.0
click at [536, 701] on div "Premium 適合電商、品牌、中小型企業 TWD 45,000 / 季 升級購買 申請試用 包含所有 Free 方案功能，並升級以下： 200 次 / 月 …" at bounding box center [440, 804] width 346 height 518
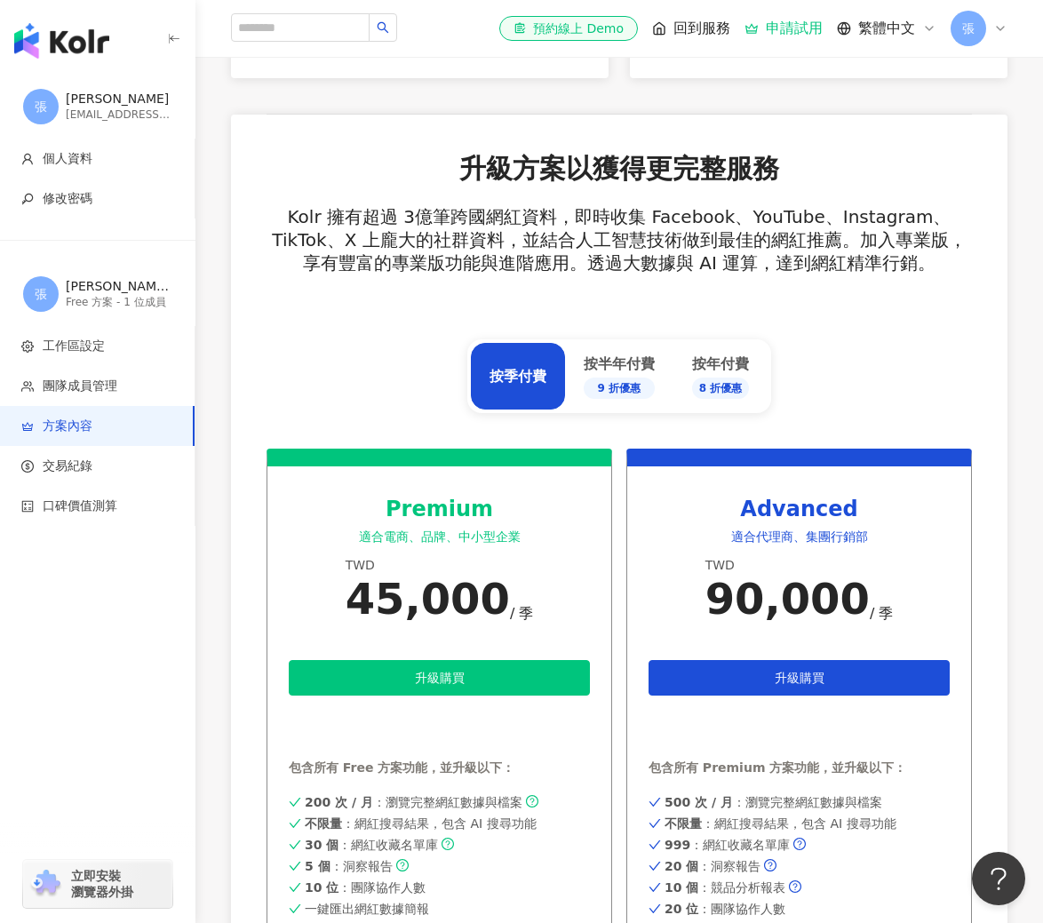
scroll to position [589, 0]
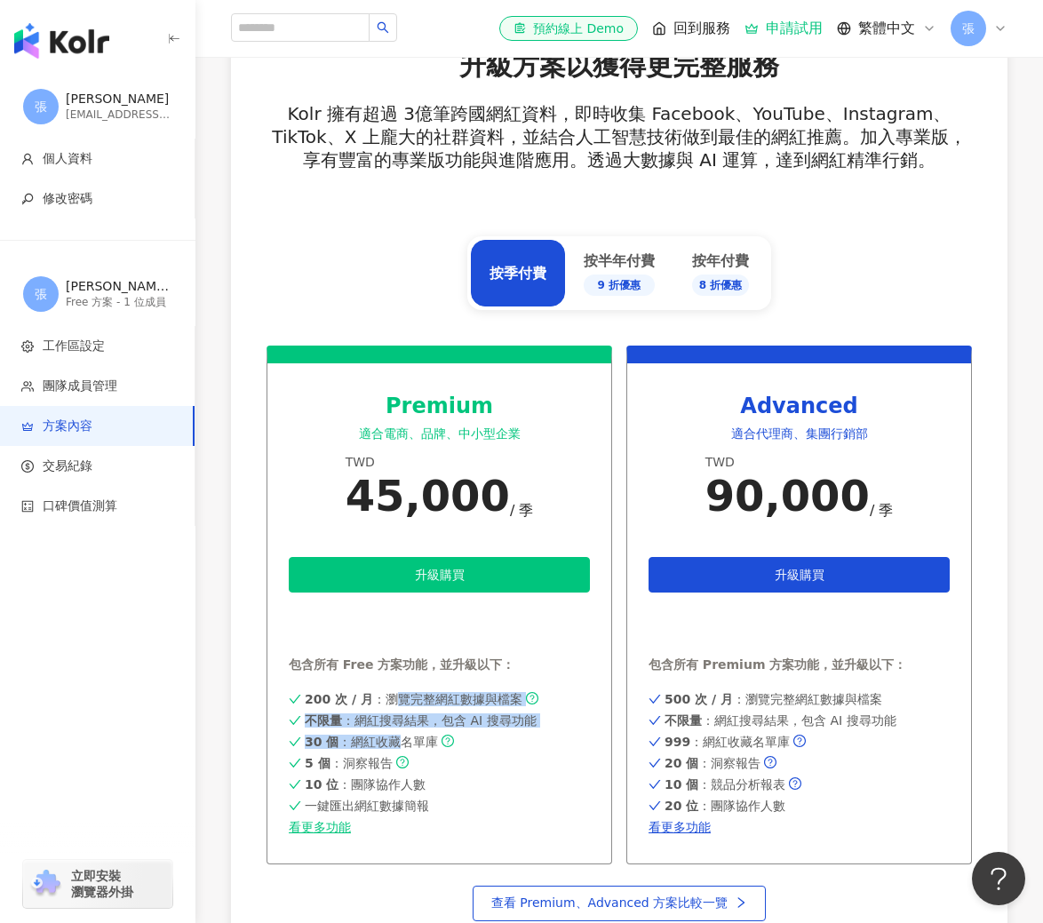
drag, startPoint x: 397, startPoint y: 701, endPoint x: 402, endPoint y: 744, distance: 43.8
click at [402, 744] on div "200 次 / 月 ：瀏覽完整網紅數據與檔案 不限量 ：網紅搜尋結果，包含 AI 搜尋功能 30 個 ：網紅收藏名單庫 5 個 ：洞察報告 10 位 ：團隊協…" at bounding box center [439, 762] width 301 height 147
click at [402, 744] on span "30 個 ：網紅收藏名單庫" at bounding box center [371, 742] width 133 height 14
drag, startPoint x: 405, startPoint y: 726, endPoint x: 402, endPoint y: 745, distance: 19.7
click at [402, 745] on div "200 次 / 月 ：瀏覽完整網紅數據與檔案 不限量 ：網紅搜尋結果，包含 AI 搜尋功能 30 個 ：網紅收藏名單庫 5 個 ：洞察報告 10 位 ：團隊協…" at bounding box center [439, 762] width 301 height 147
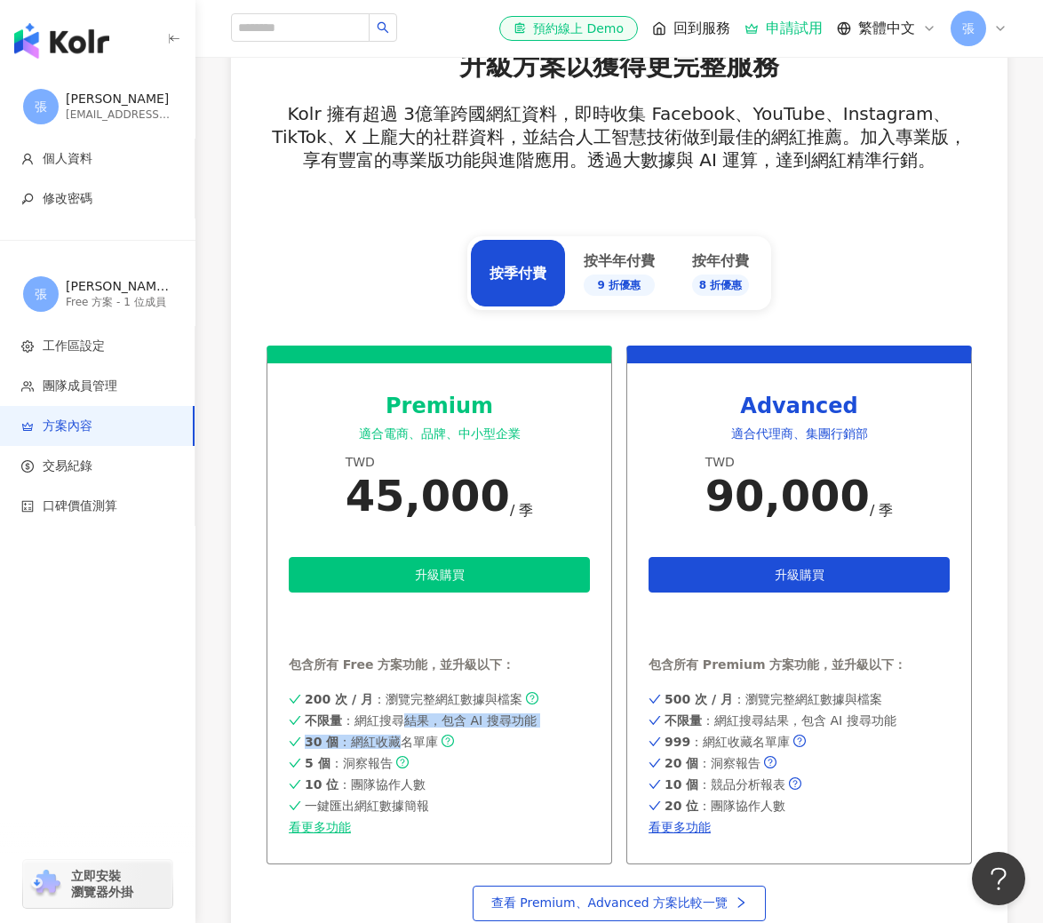
click at [402, 745] on span "30 個 ：網紅收藏名單庫" at bounding box center [371, 742] width 133 height 14
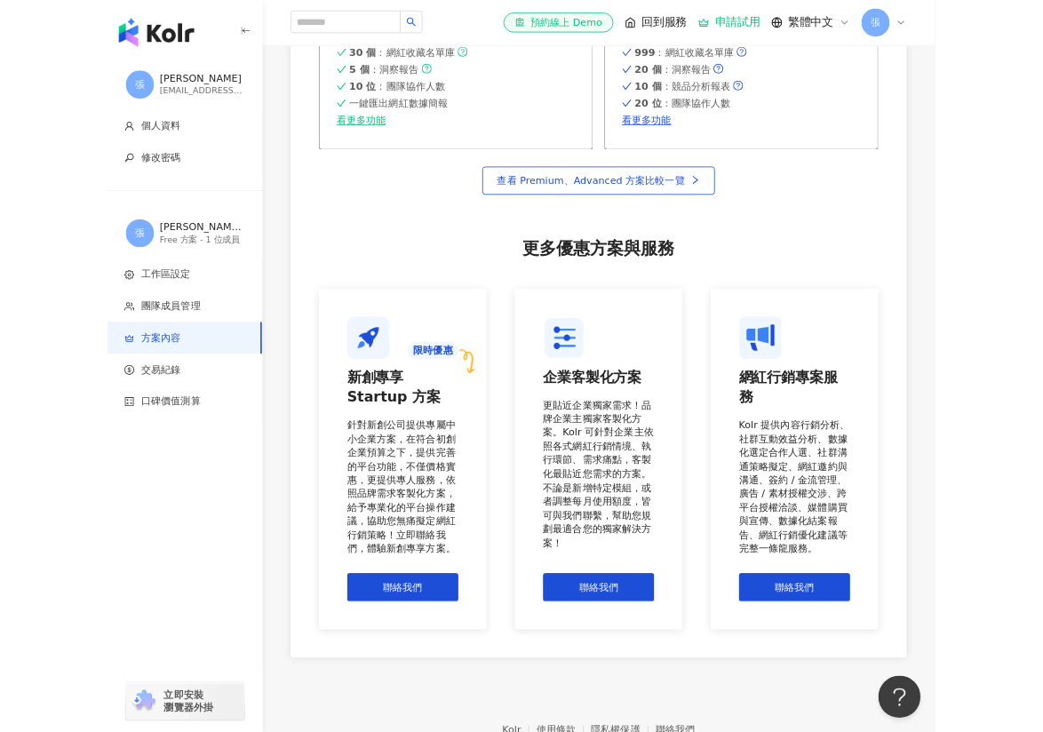
scroll to position [1330, 0]
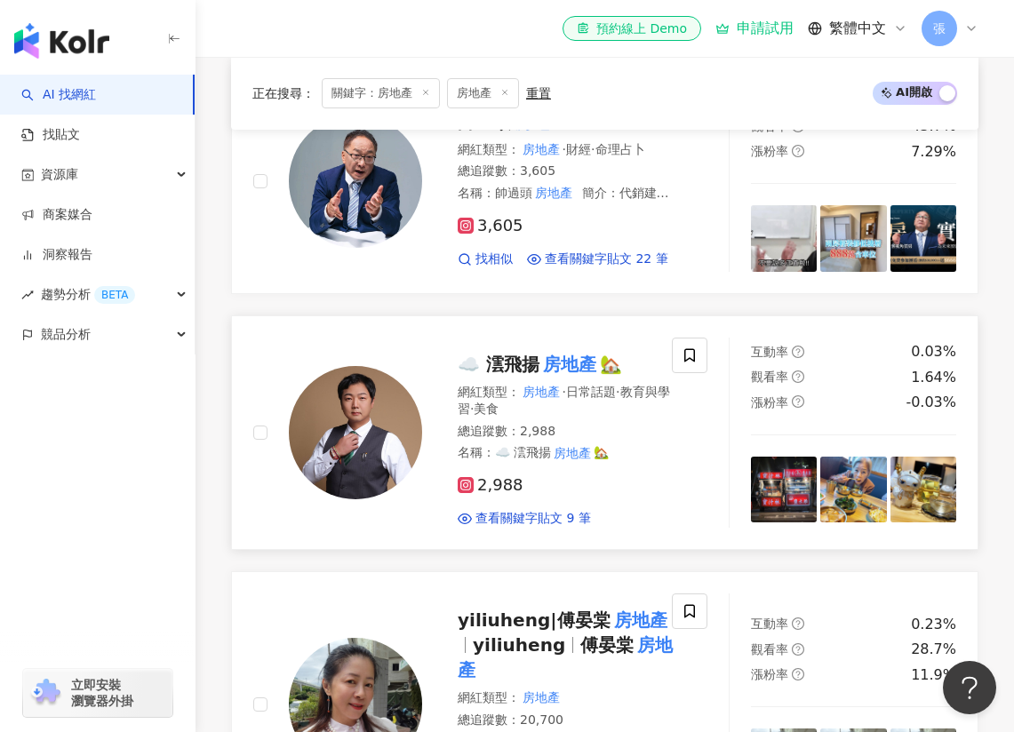
scroll to position [1188, 0]
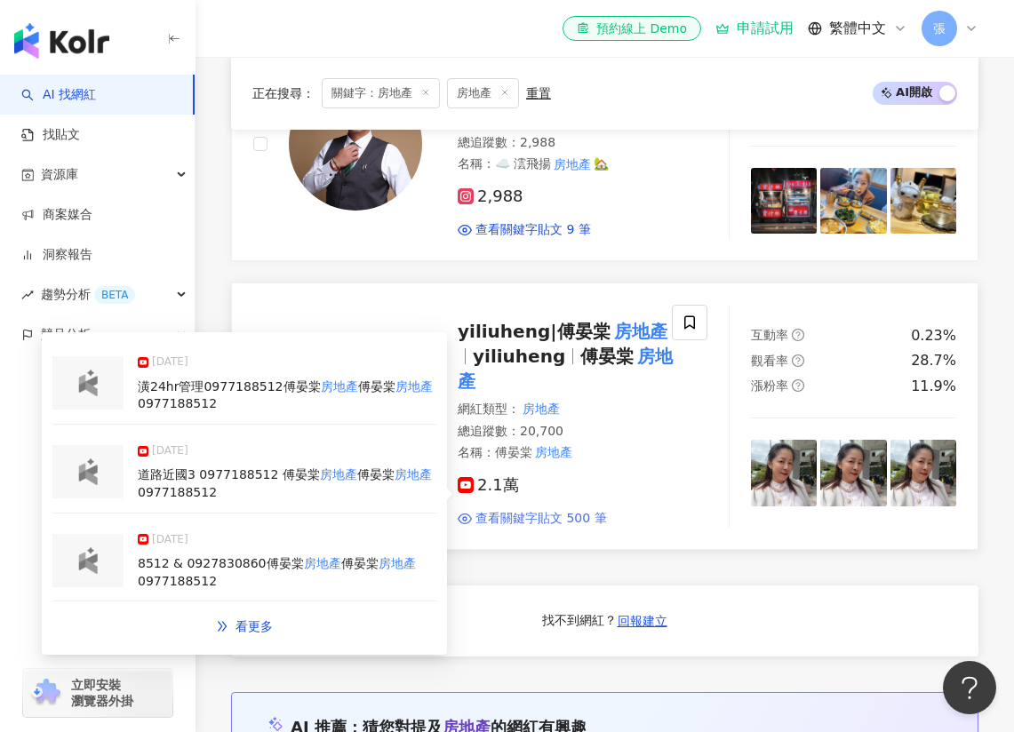
click at [517, 510] on span "查看關鍵字貼文 500 筆" at bounding box center [540, 519] width 131 height 18
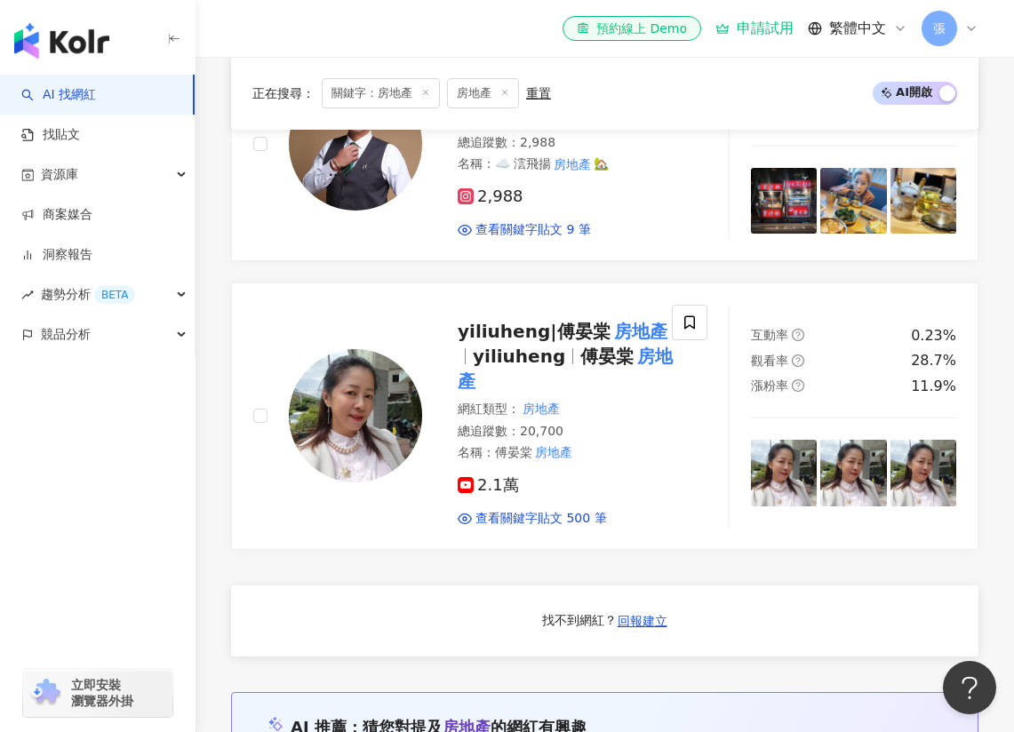
click at [627, 281] on div "帥過頭講 房地產 網紅類型 ： 房地產 · 教育與學習 · 財經 · 美食 總追蹤數 ： 230,896 簡介 ： 參加 房地產 課程 加我官方帳號: htt…" at bounding box center [604, 37] width 747 height 1025
